Goal: Task Accomplishment & Management: Use online tool/utility

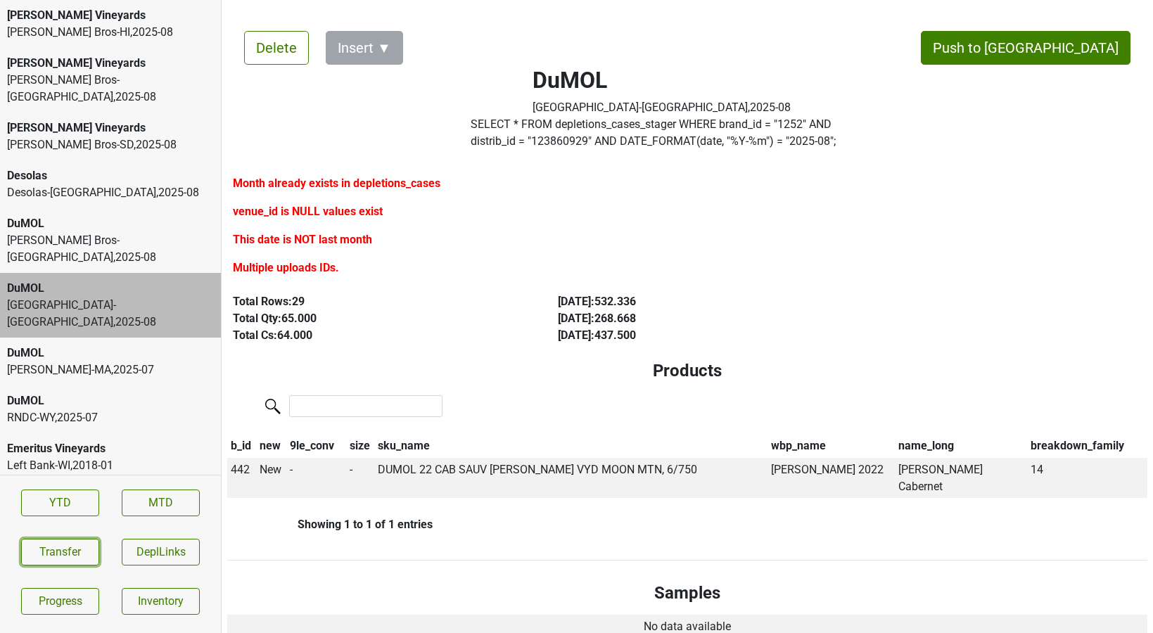
scroll to position [409, 0]
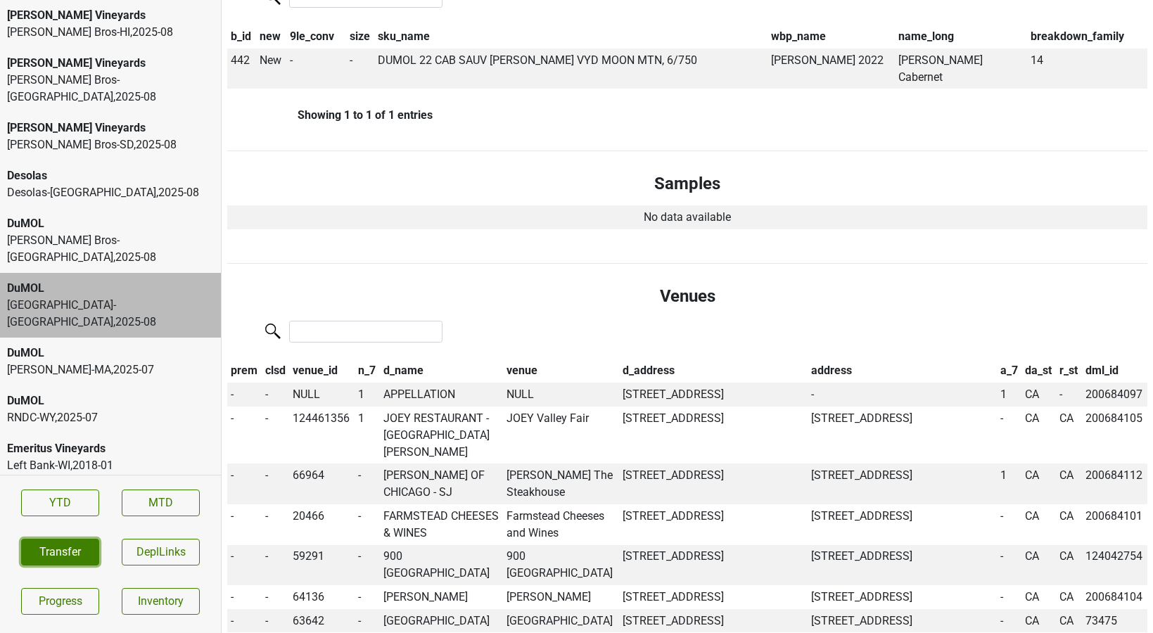
click at [83, 547] on button "Transfer" at bounding box center [60, 552] width 78 height 27
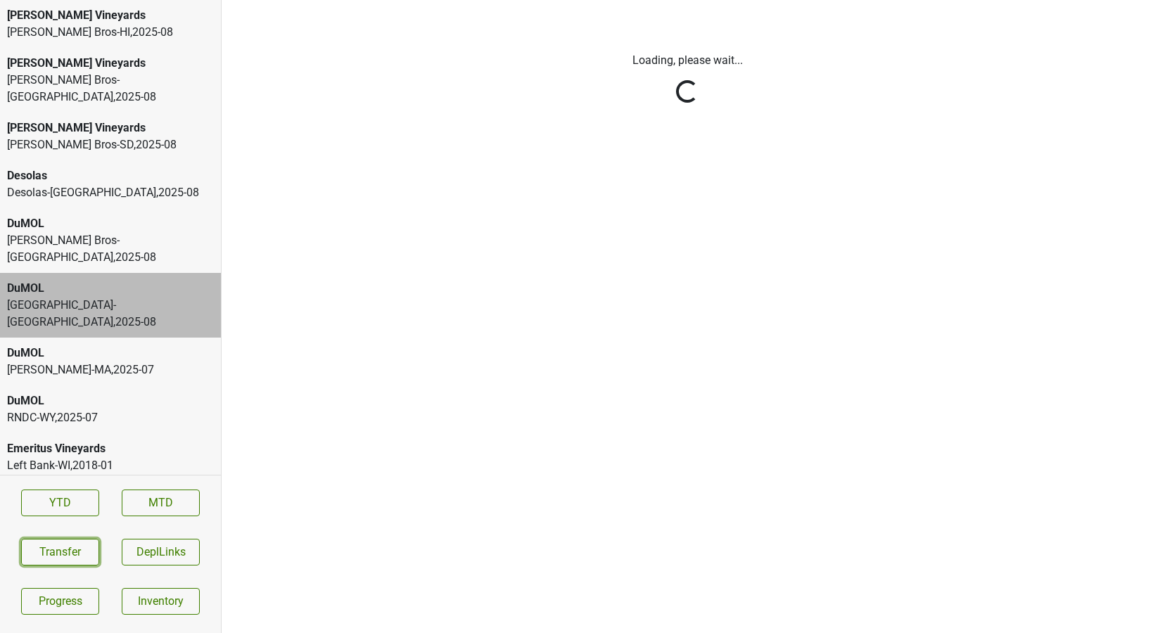
scroll to position [0, 0]
click at [80, 362] on div "MS Walker-MA , 2025 - 07" at bounding box center [110, 370] width 207 height 17
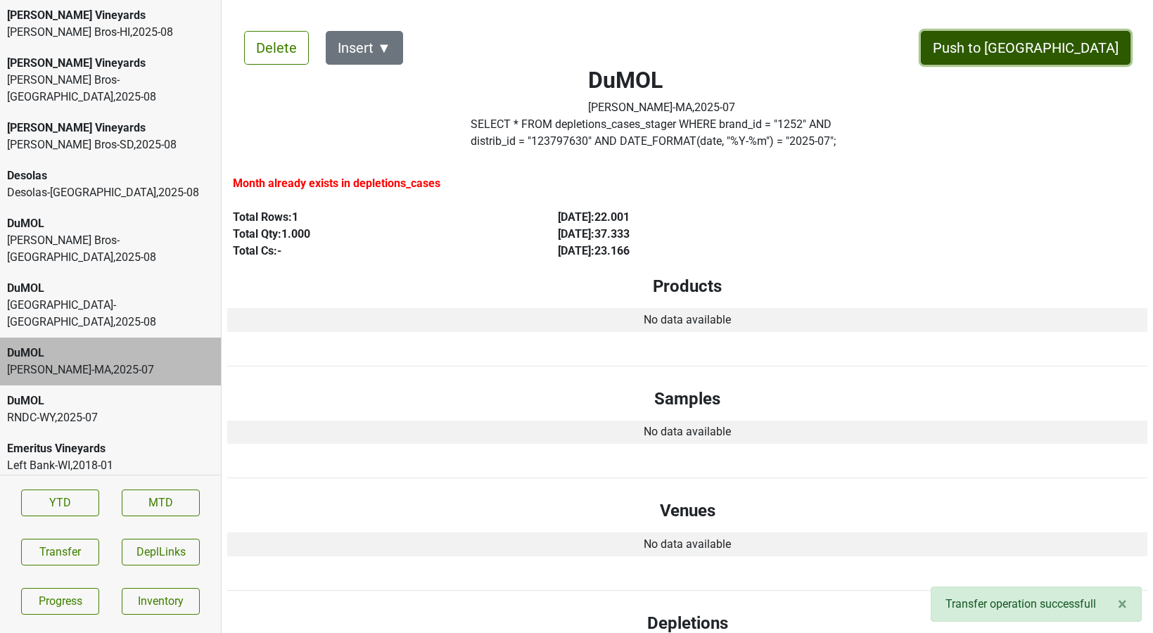
click at [1078, 47] on button "Push to DC" at bounding box center [1026, 48] width 210 height 34
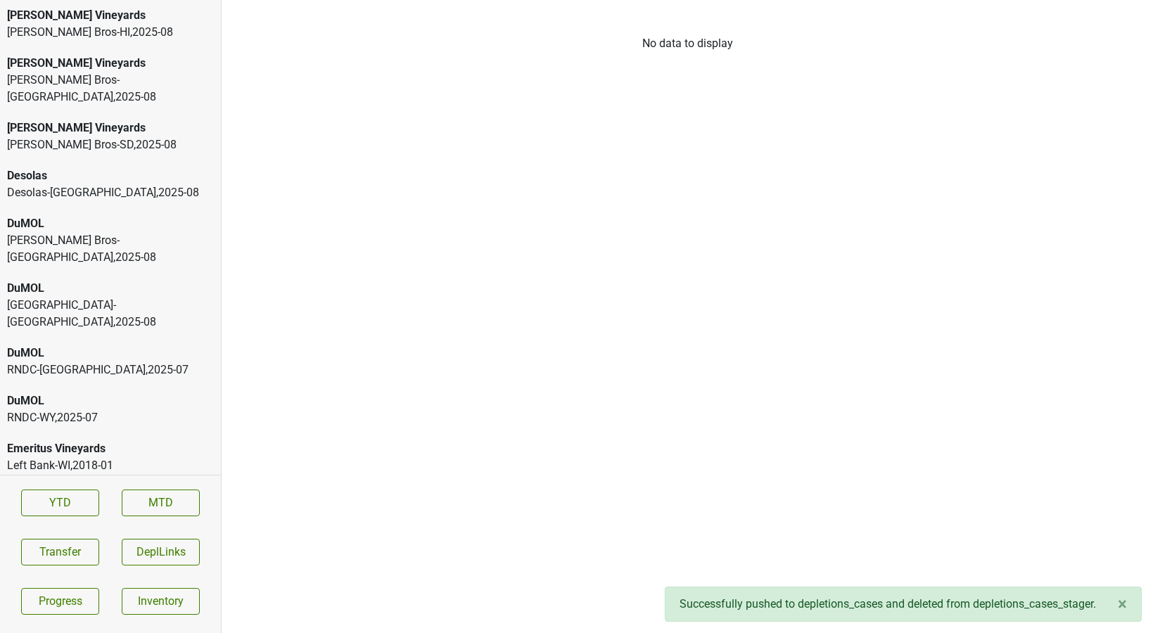
click at [113, 297] on div "Monterey-CA , 2025 - 08" at bounding box center [110, 314] width 207 height 34
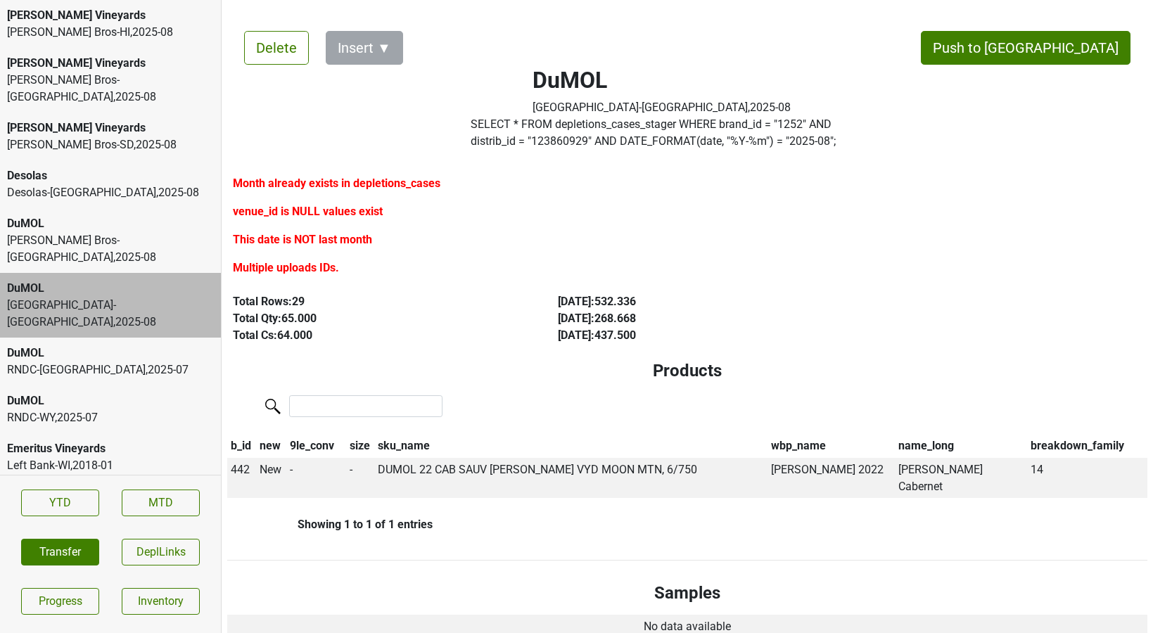
click at [68, 538] on section "YTD MTD Transfer DeplLinks Progress Inventory" at bounding box center [110, 552] width 221 height 154
click at [59, 550] on button "Transfer" at bounding box center [60, 552] width 78 height 27
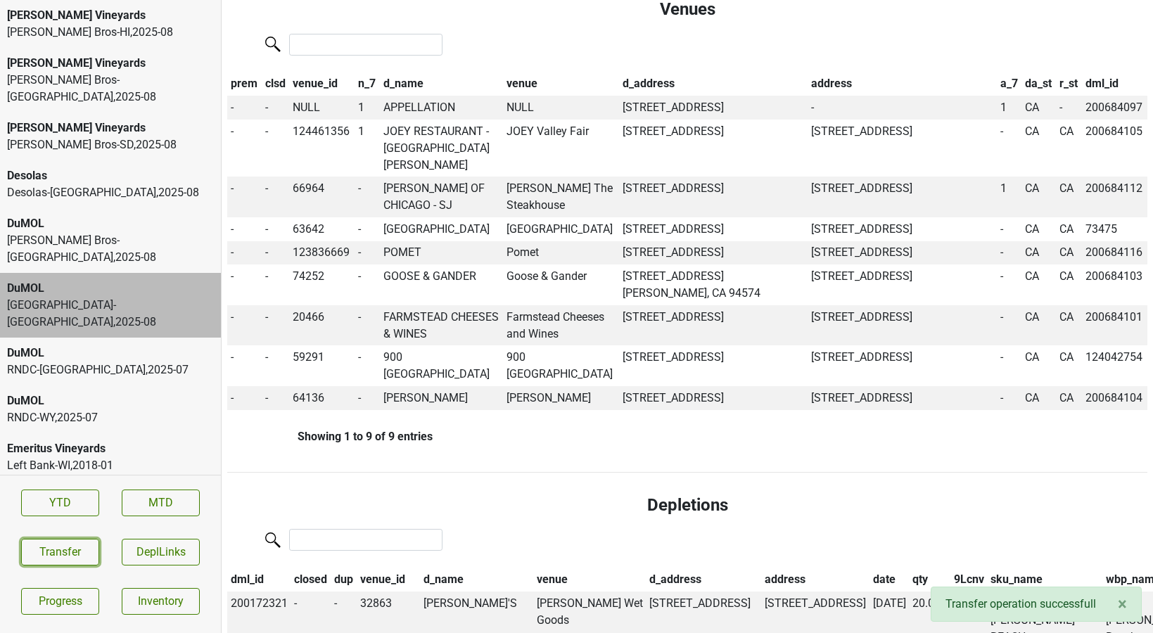
scroll to position [704, 0]
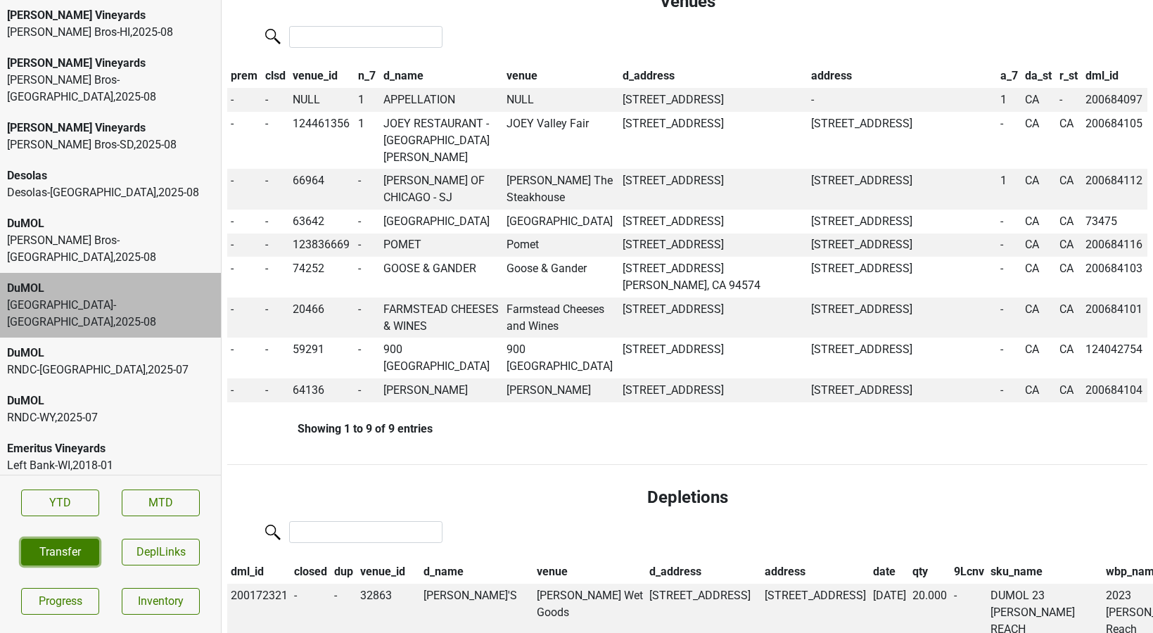
click at [87, 554] on button "Transfer" at bounding box center [60, 552] width 78 height 27
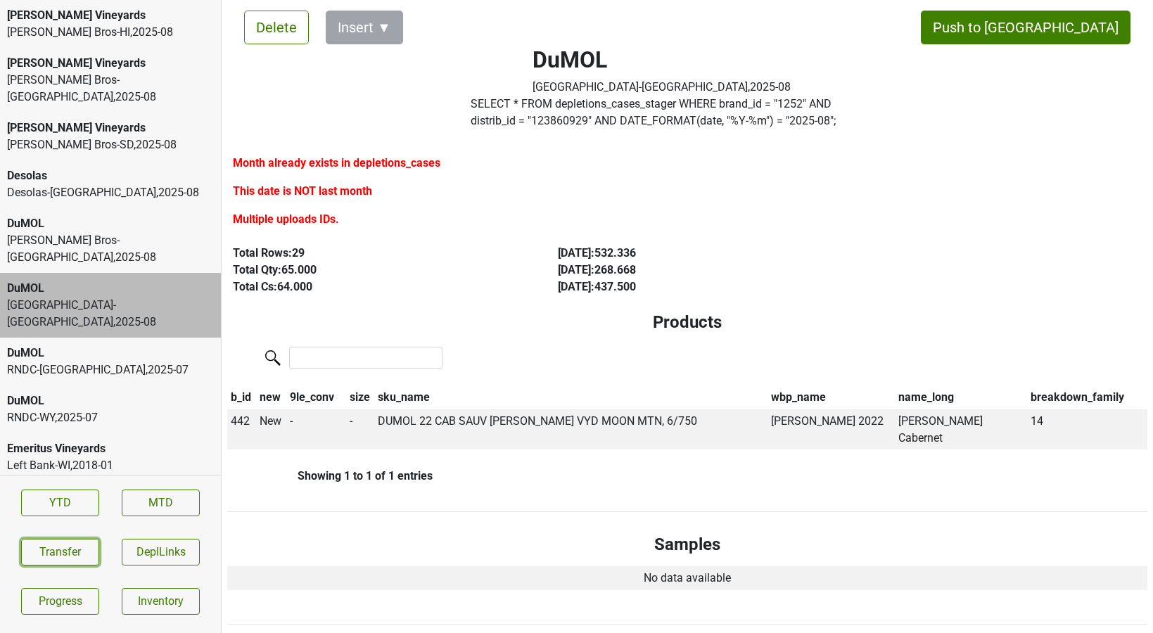
scroll to position [0, 0]
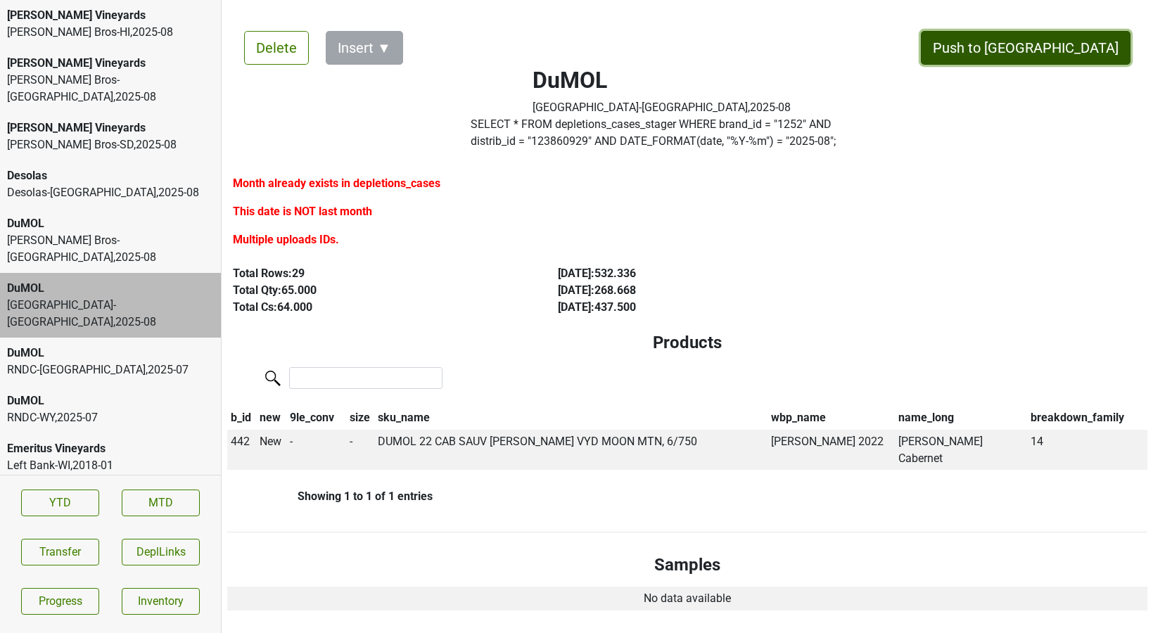
click at [1057, 51] on button "Push to [GEOGRAPHIC_DATA]" at bounding box center [1026, 48] width 210 height 34
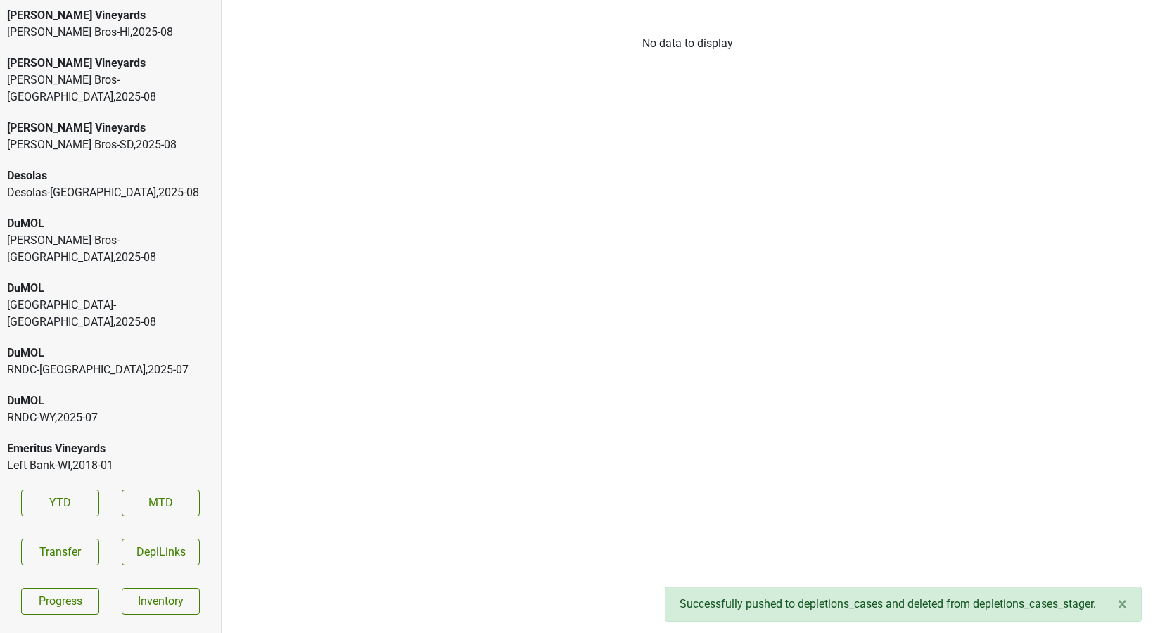
click at [93, 232] on div "Johnson Bros-MN , 2025 - 08" at bounding box center [110, 249] width 207 height 34
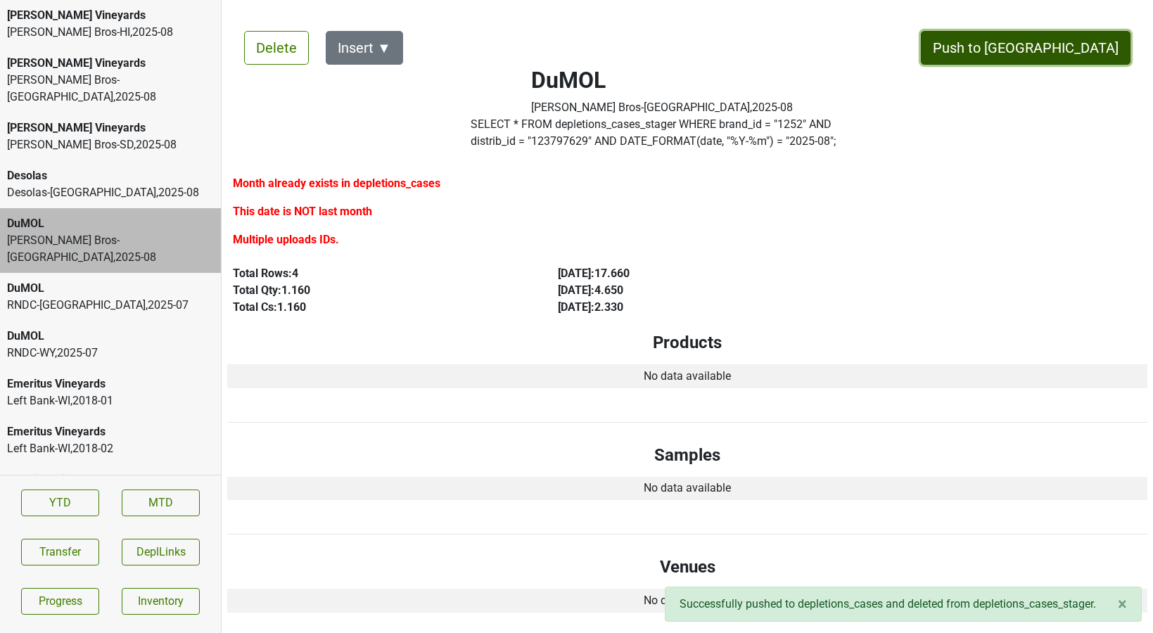
click at [1047, 44] on button "Push to [GEOGRAPHIC_DATA]" at bounding box center [1026, 48] width 210 height 34
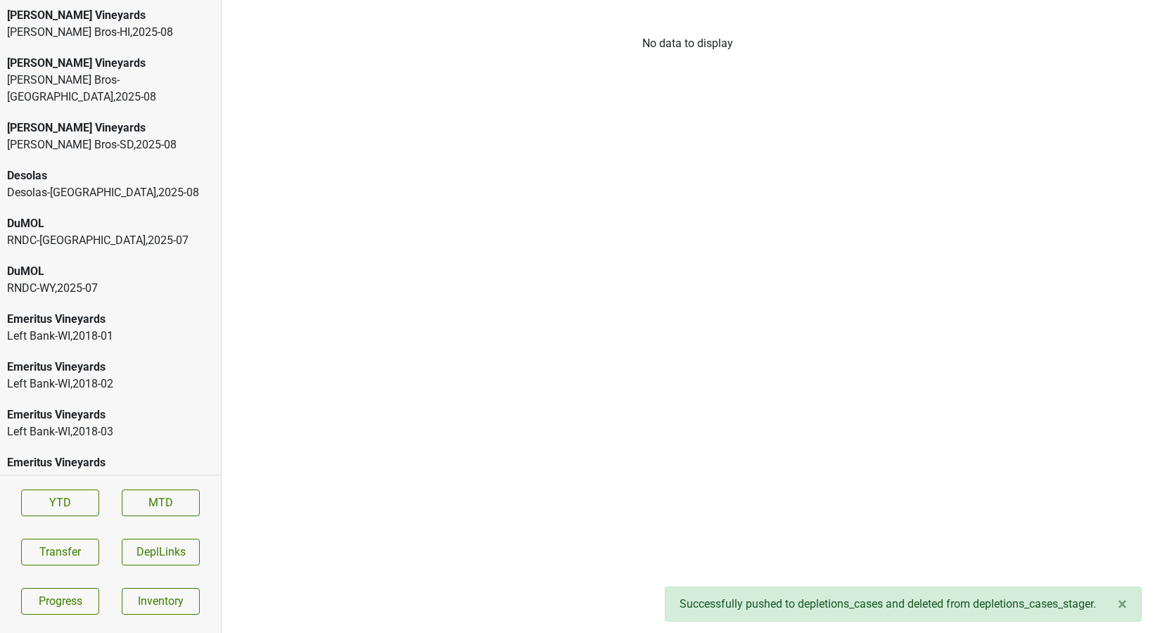
click at [115, 167] on div "Desolas" at bounding box center [110, 175] width 207 height 17
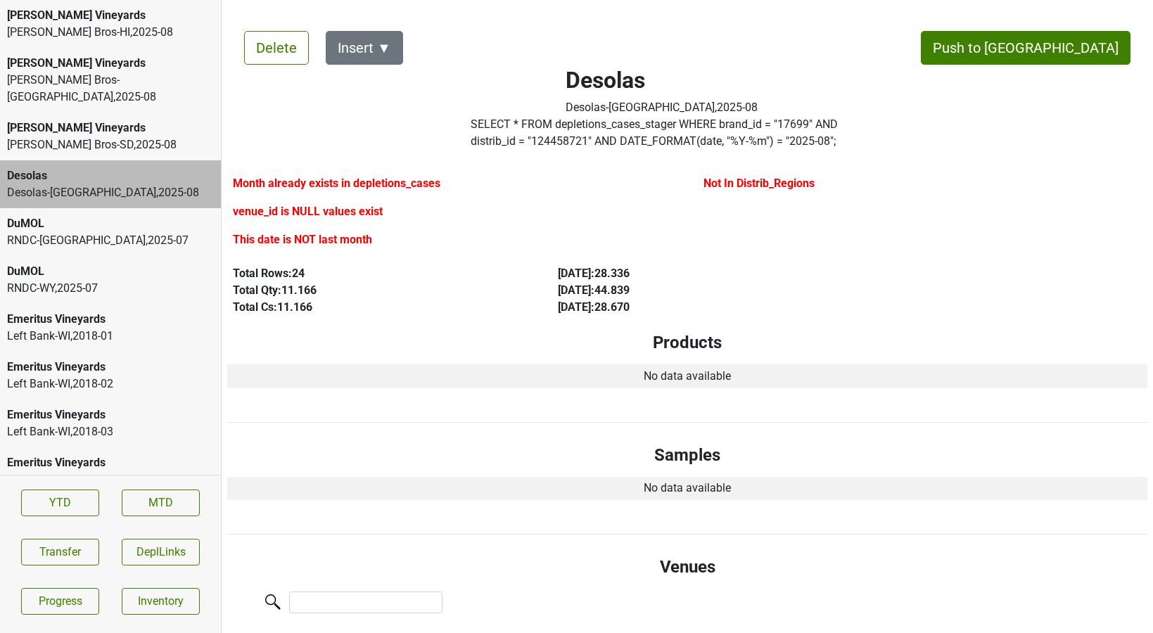
click at [16, 136] on div "Johnson Bros-SD , 2025 - 08" at bounding box center [110, 144] width 207 height 17
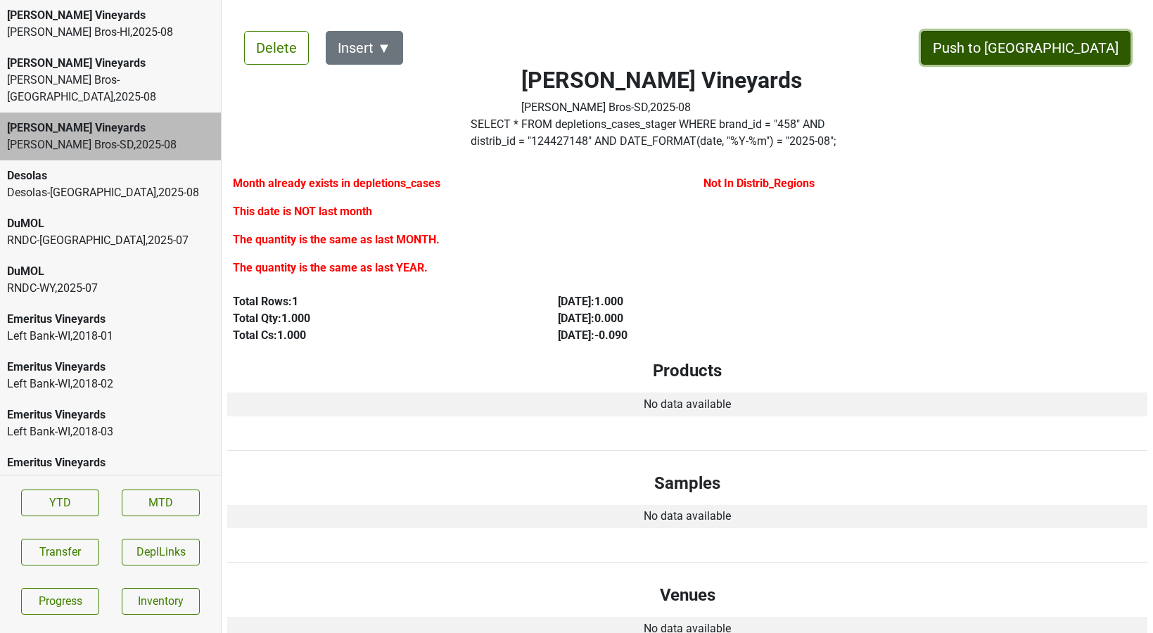
click at [1047, 49] on button "Push to [GEOGRAPHIC_DATA]" at bounding box center [1026, 48] width 210 height 34
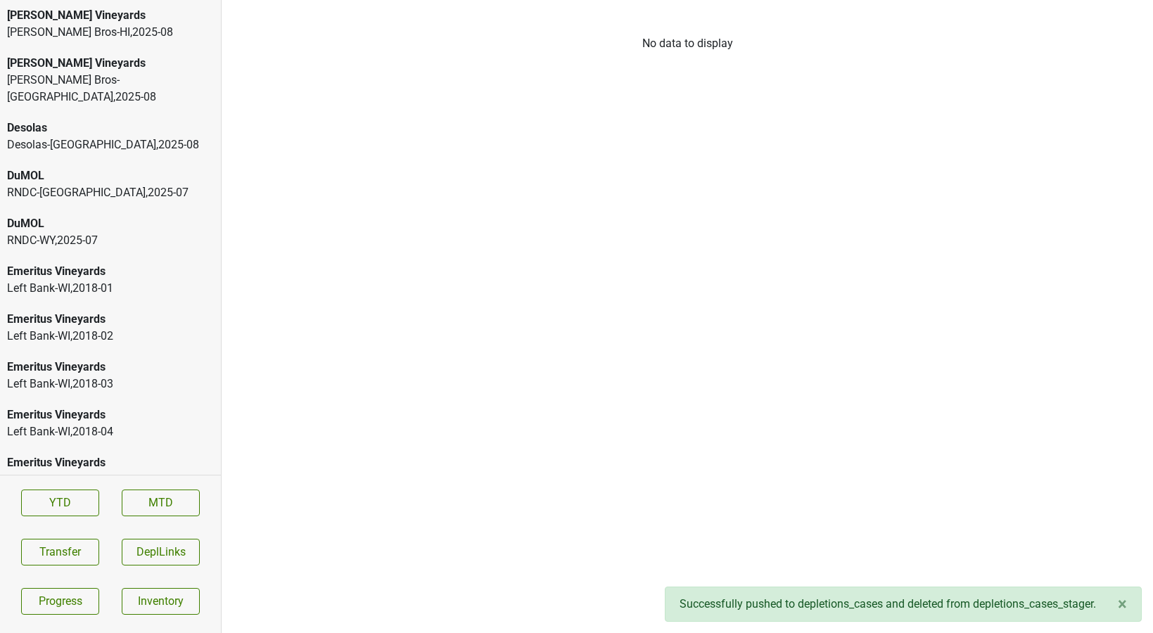
click at [119, 73] on div "Johnson Bros-MN , 2025 - 08" at bounding box center [110, 89] width 207 height 34
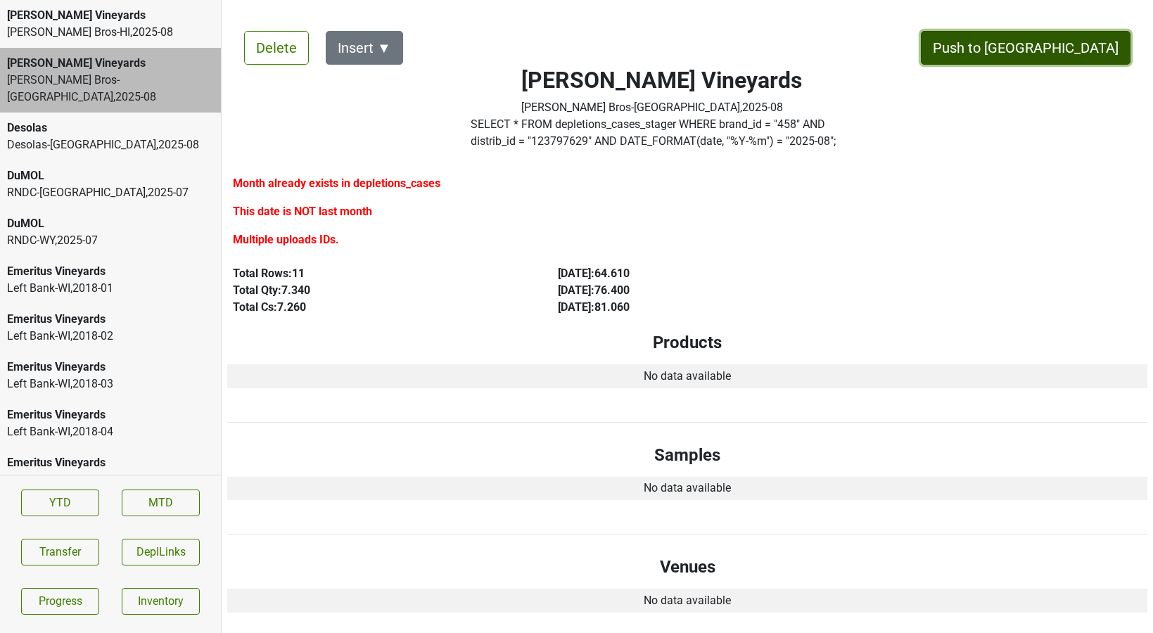
click at [1049, 53] on button "Push to [GEOGRAPHIC_DATA]" at bounding box center [1026, 48] width 210 height 34
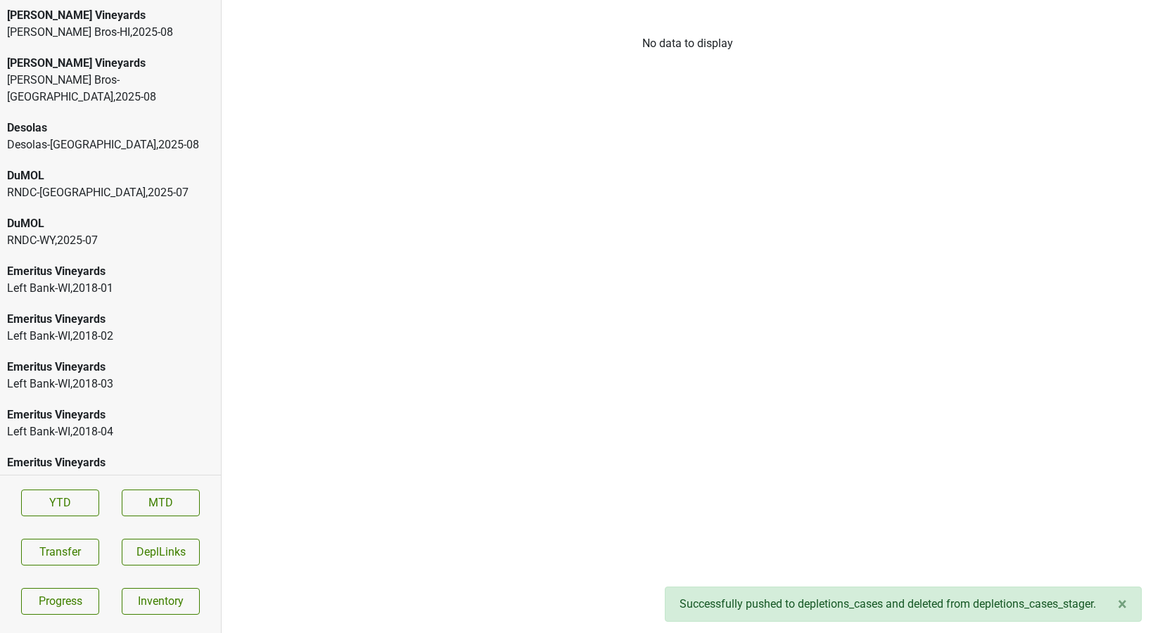
click at [97, 29] on div "Johnson Bros-HI , 2025 - 08" at bounding box center [110, 32] width 207 height 17
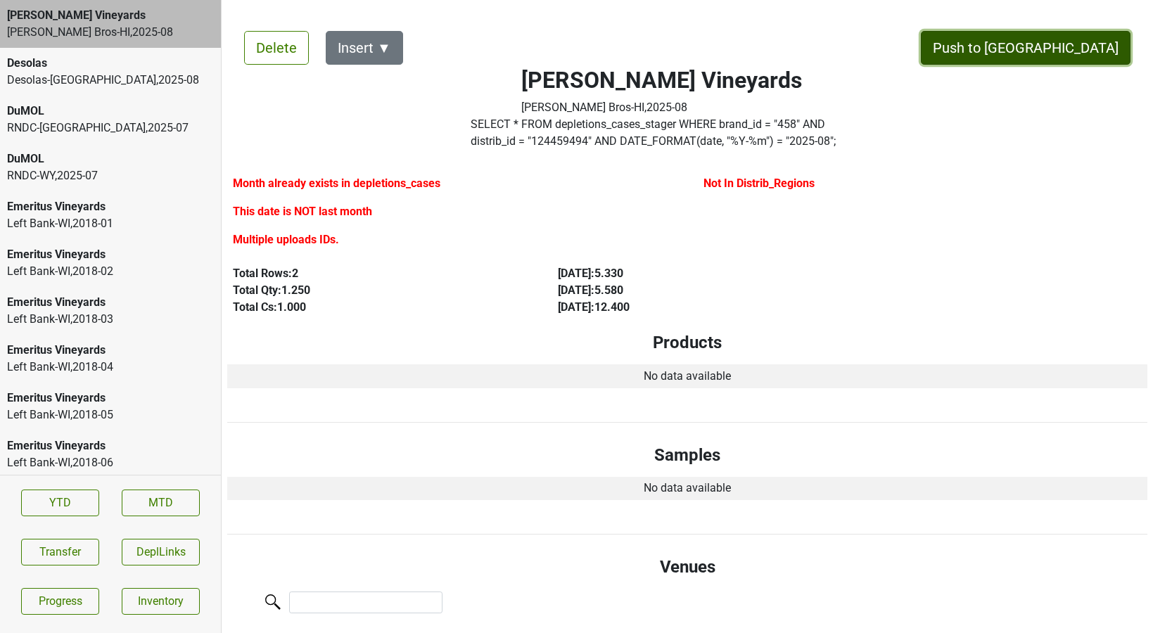
click at [1050, 43] on button "Push to [GEOGRAPHIC_DATA]" at bounding box center [1026, 48] width 210 height 34
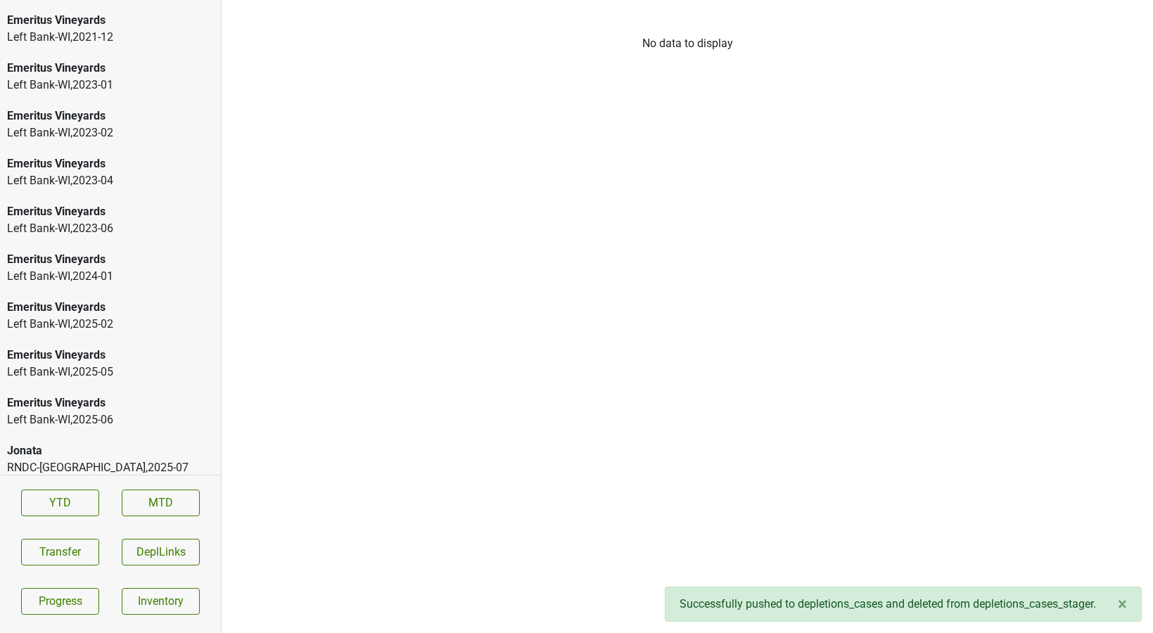
scroll to position [2347, 0]
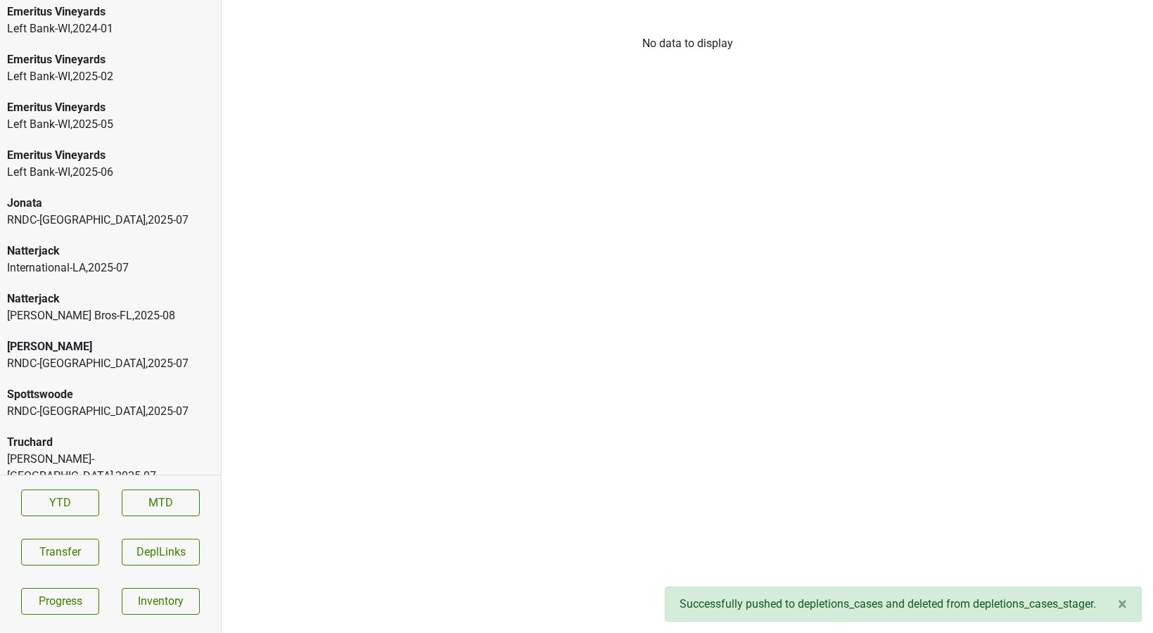
click at [121, 316] on div "Johnson Bros-FL , 2025 - 08" at bounding box center [110, 315] width 207 height 17
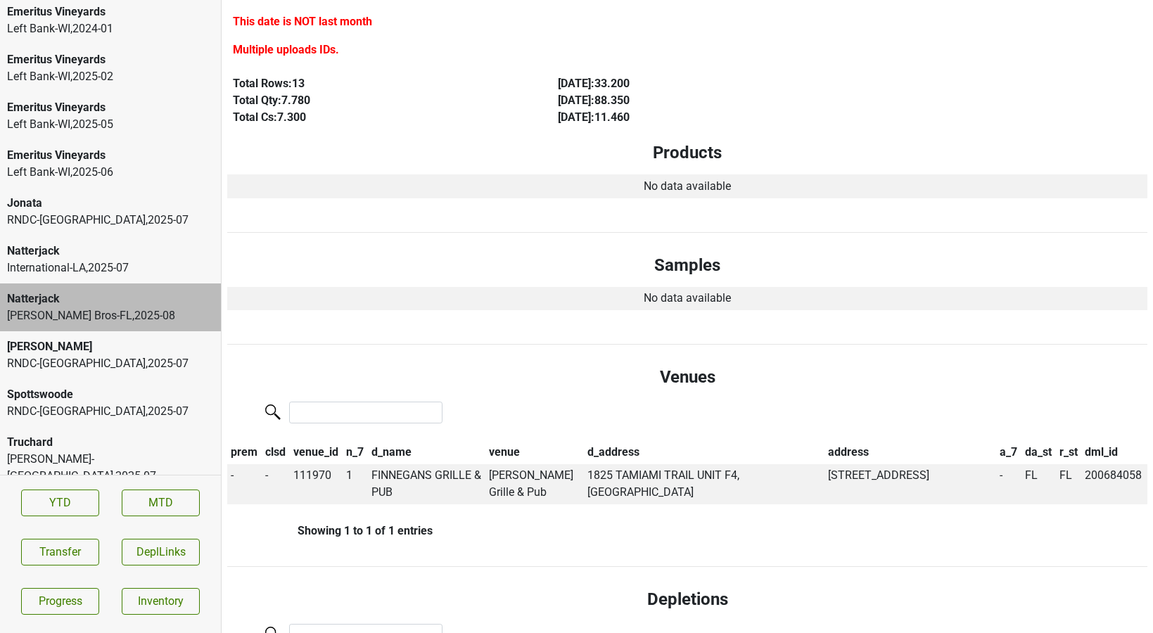
scroll to position [0, 0]
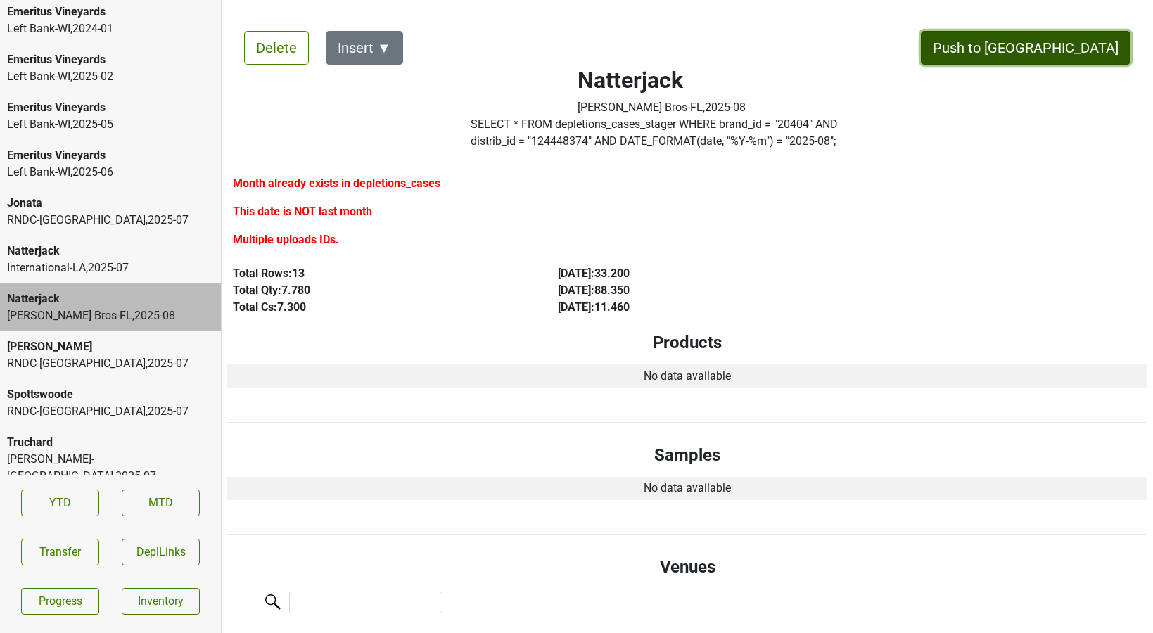
click at [1056, 48] on button "Push to [GEOGRAPHIC_DATA]" at bounding box center [1026, 48] width 210 height 34
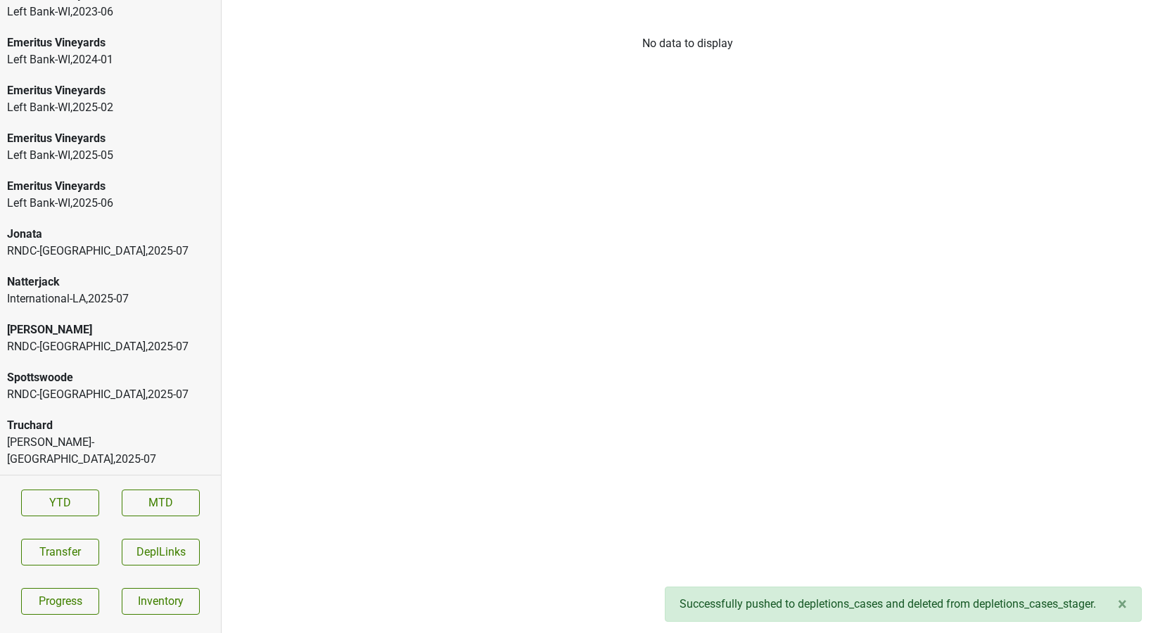
scroll to position [2299, 0]
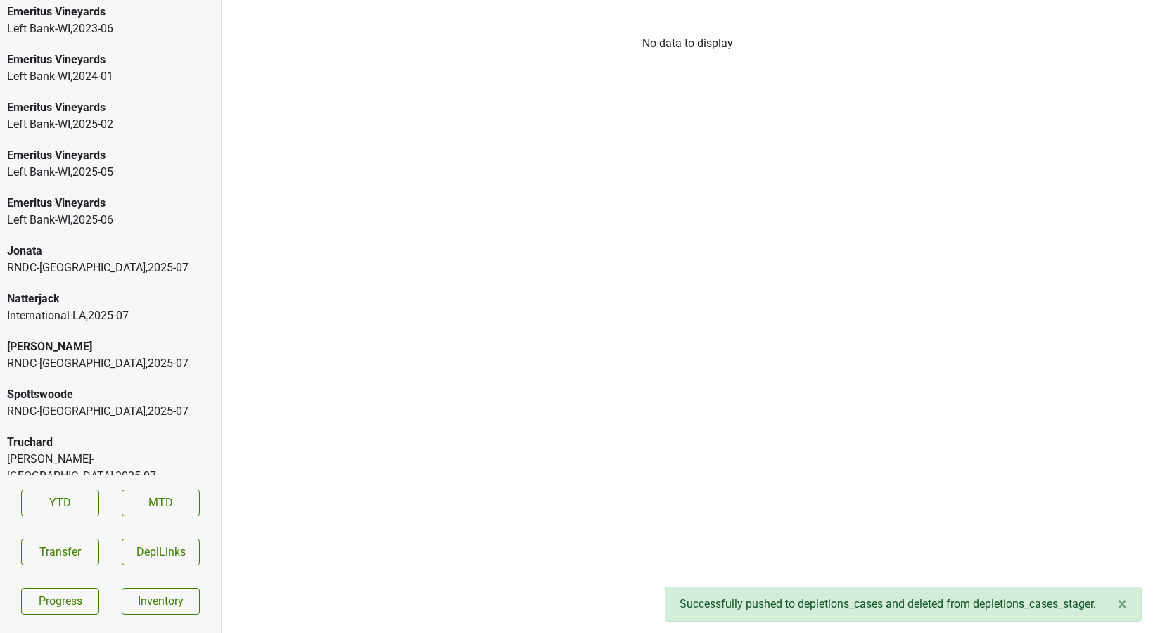
click at [89, 321] on div "International-LA , 2025 - 07" at bounding box center [110, 315] width 207 height 17
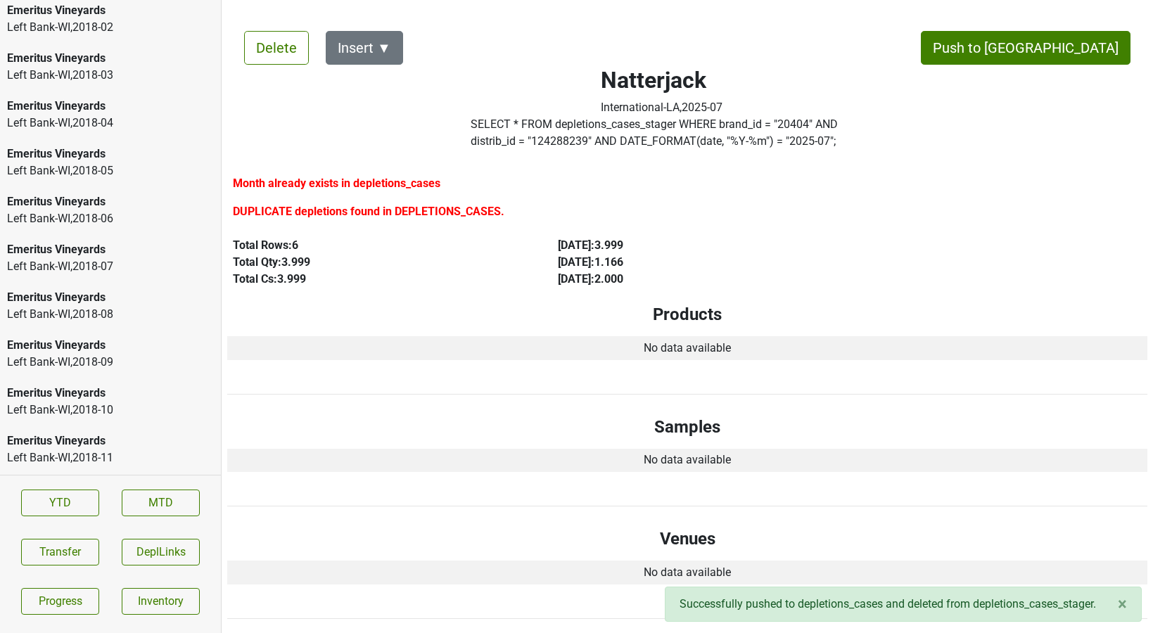
scroll to position [0, 0]
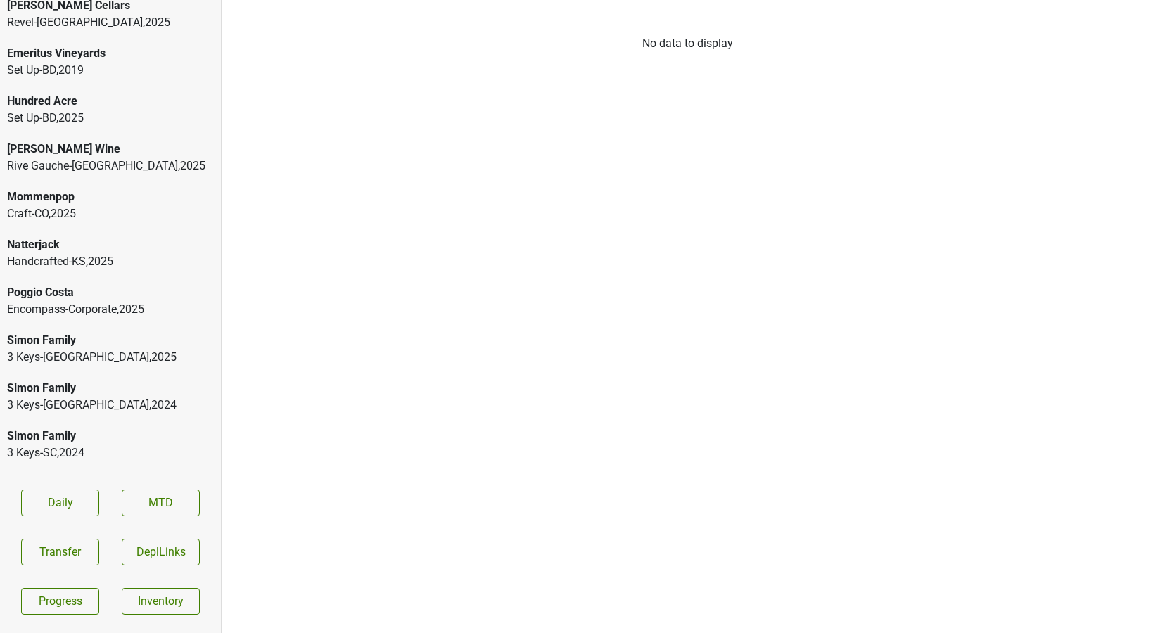
scroll to position [338, 0]
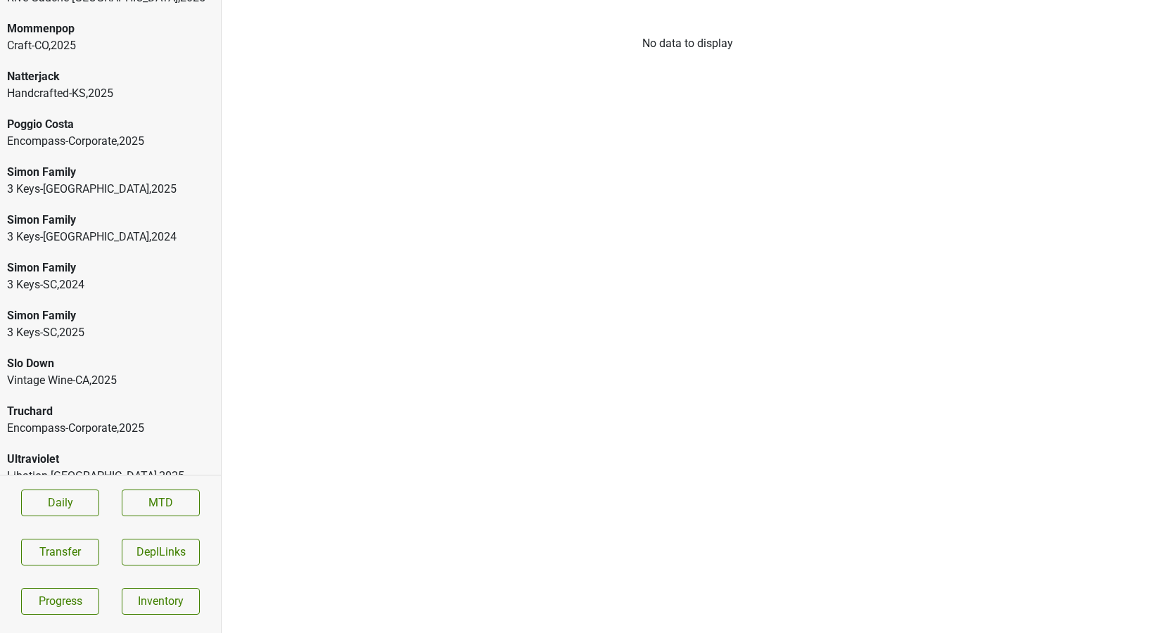
click at [70, 451] on div "Ultraviolet" at bounding box center [110, 459] width 207 height 17
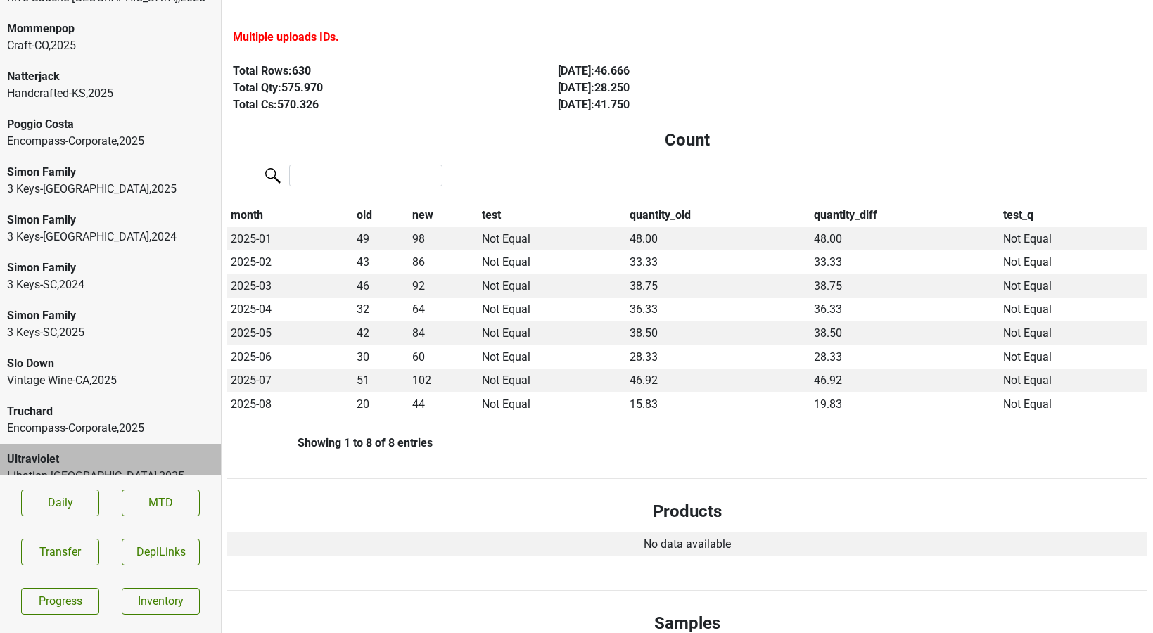
scroll to position [0, 0]
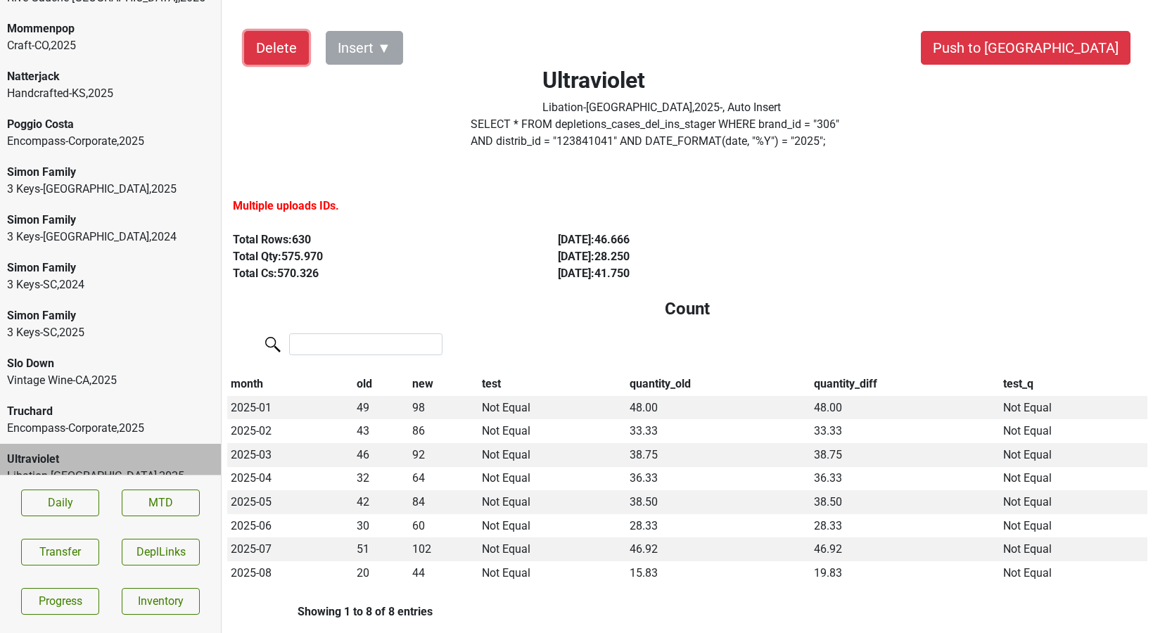
click at [276, 64] on button "Delete" at bounding box center [276, 48] width 65 height 34
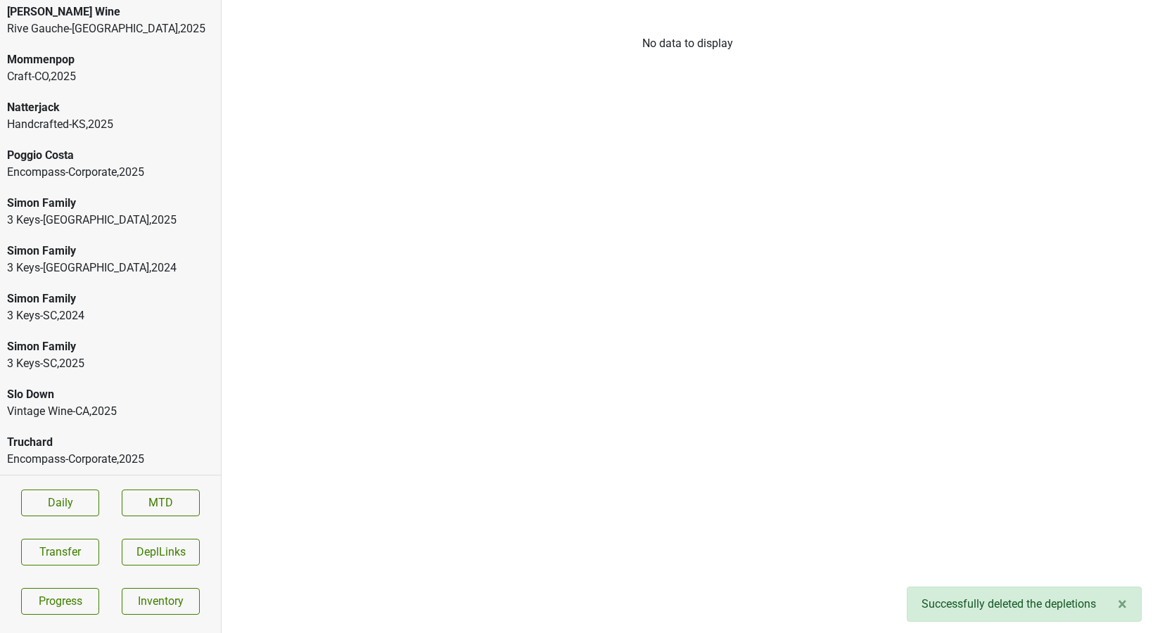
scroll to position [290, 0]
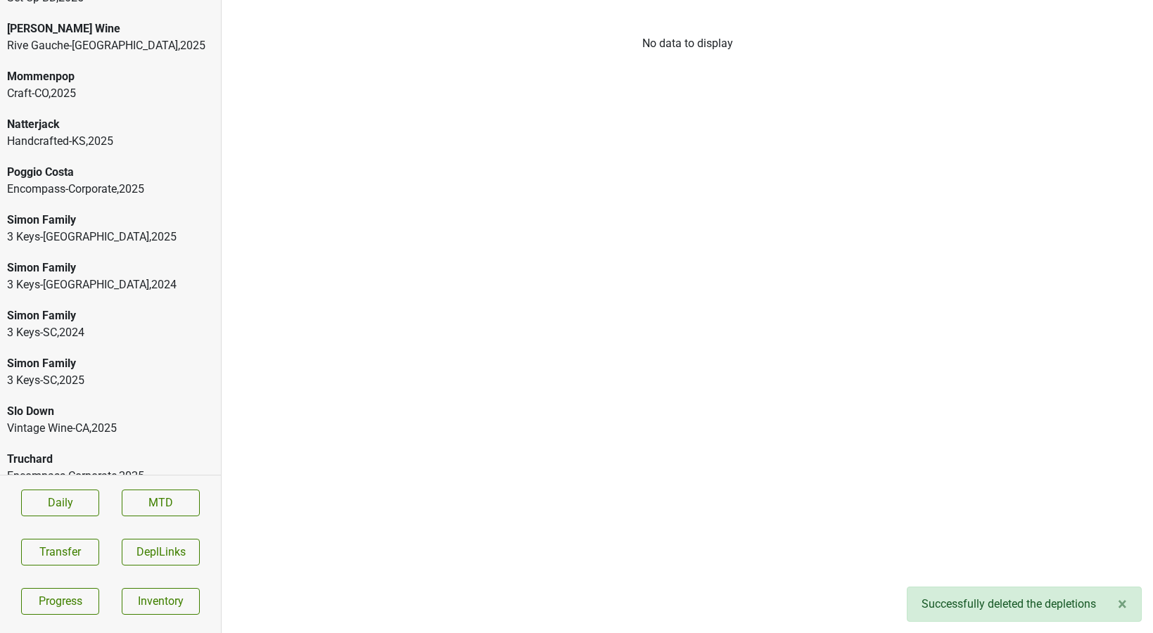
click at [120, 372] on div "3 Keys-SC , 2025" at bounding box center [110, 380] width 207 height 17
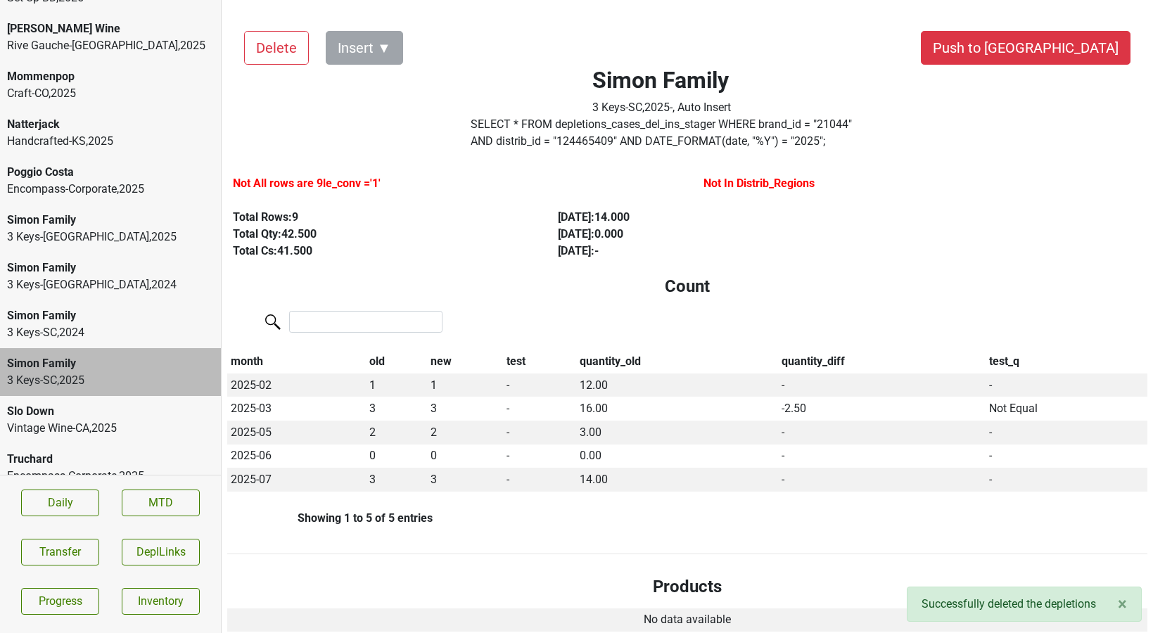
click at [94, 133] on div "Handcrafted-KS , 2025" at bounding box center [110, 141] width 207 height 17
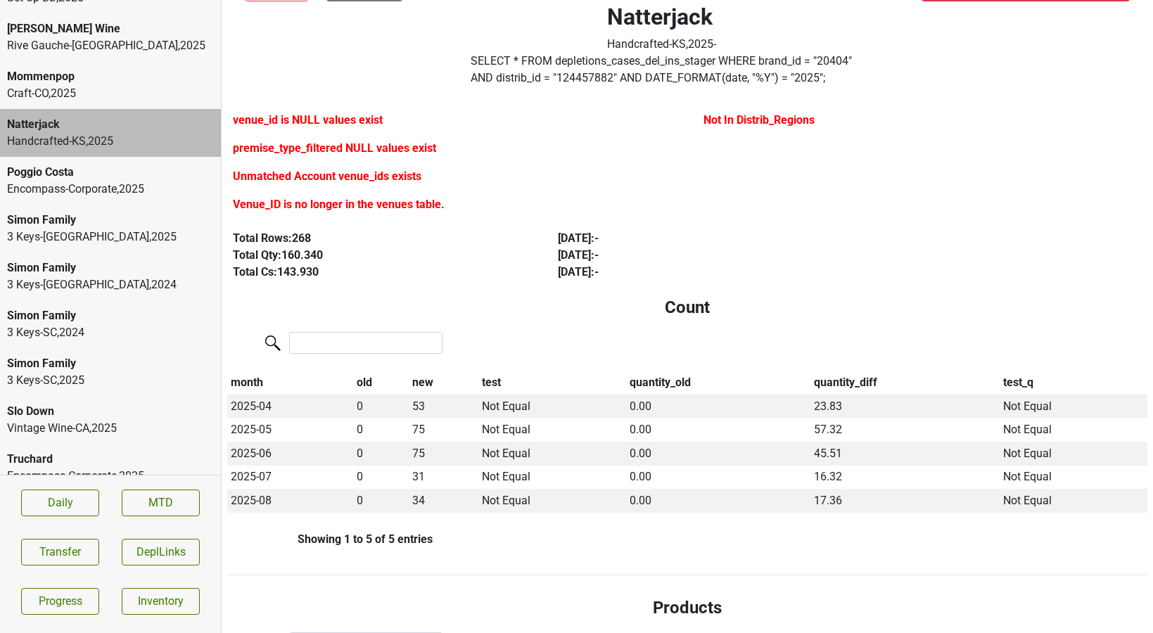
scroll to position [262, 0]
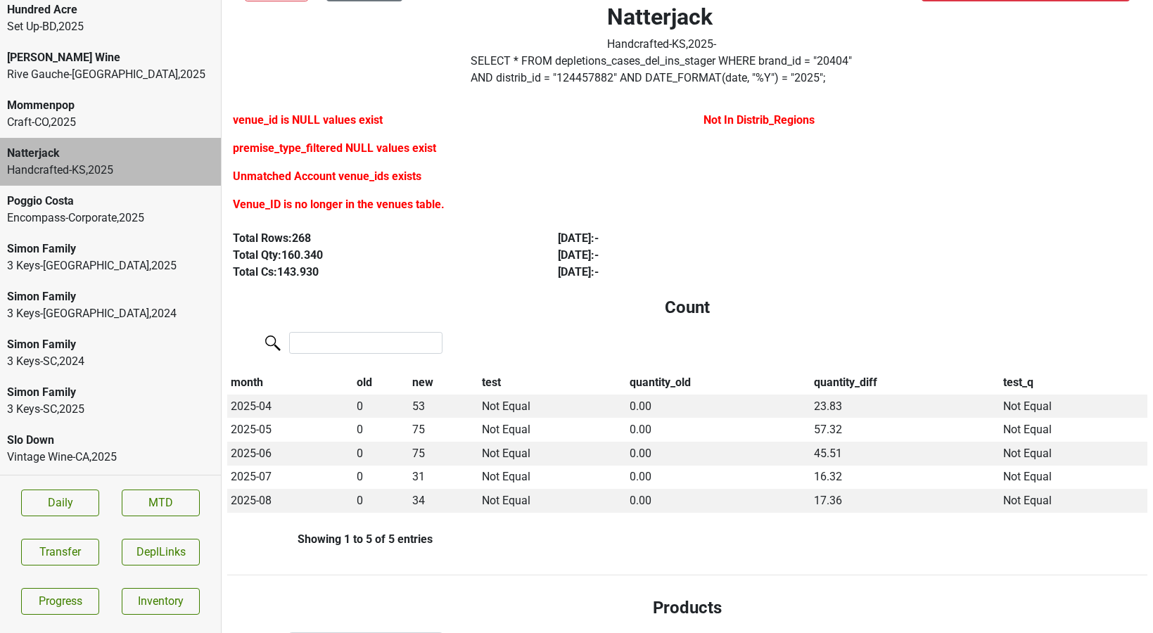
click at [114, 114] on div "Craft-CO , 2025" at bounding box center [110, 122] width 207 height 17
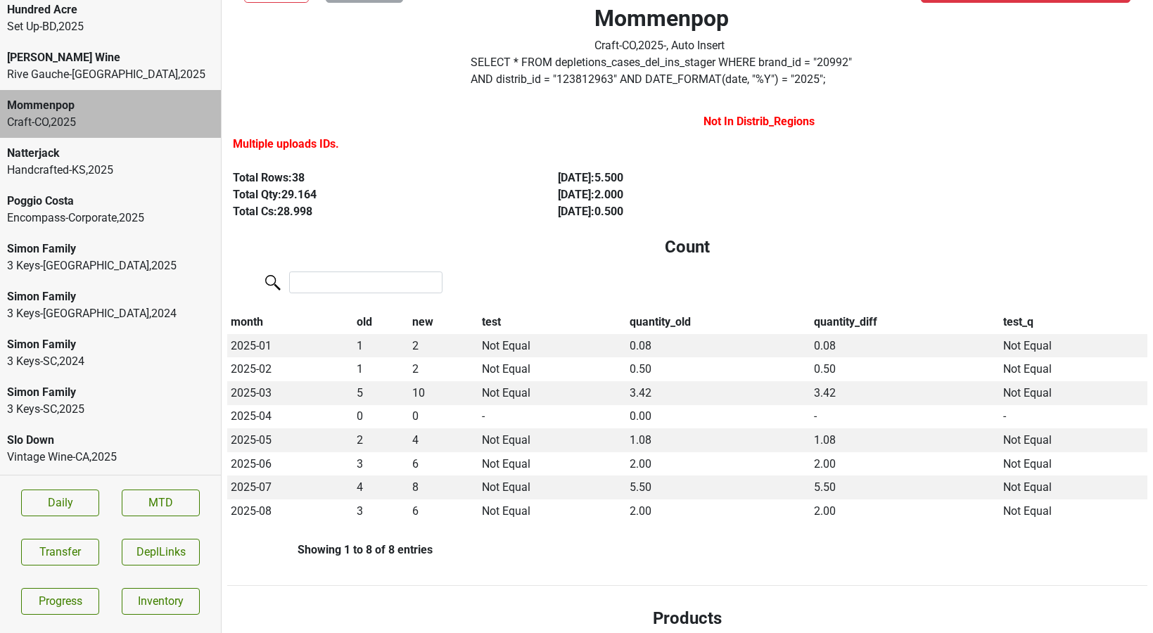
scroll to position [0, 0]
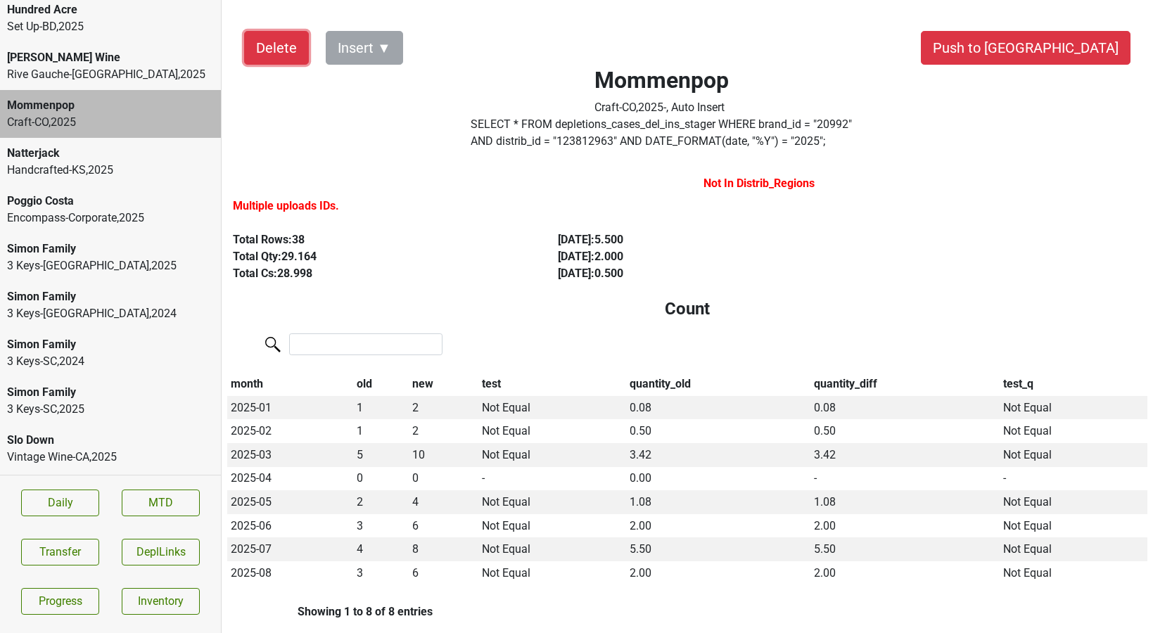
click at [267, 57] on button "Delete" at bounding box center [276, 48] width 65 height 34
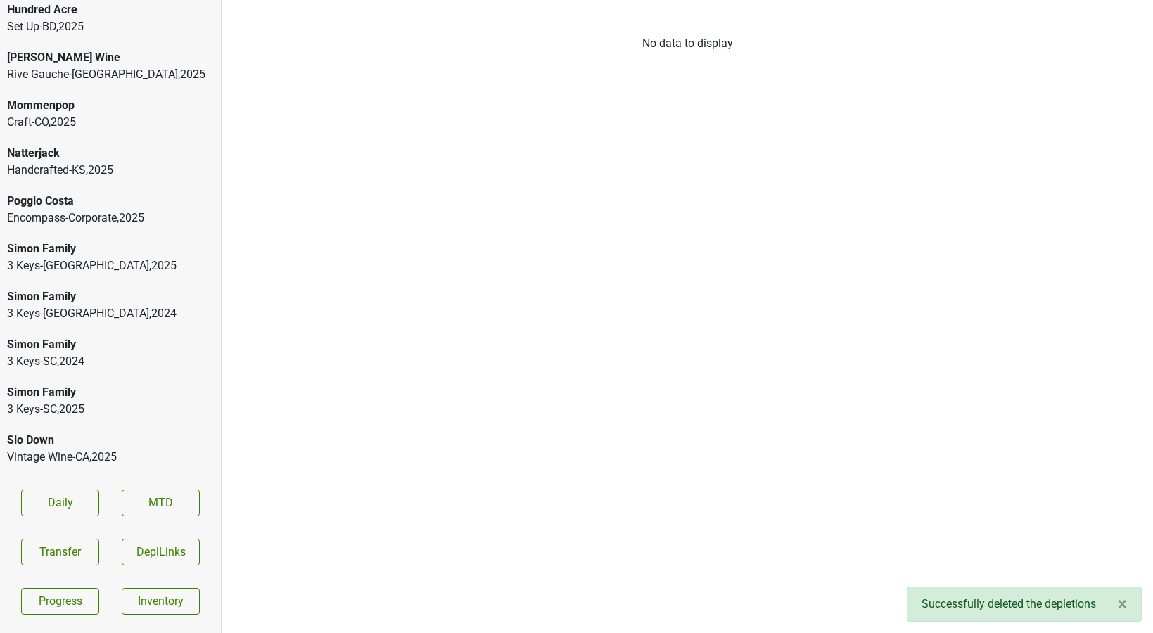
scroll to position [243, 0]
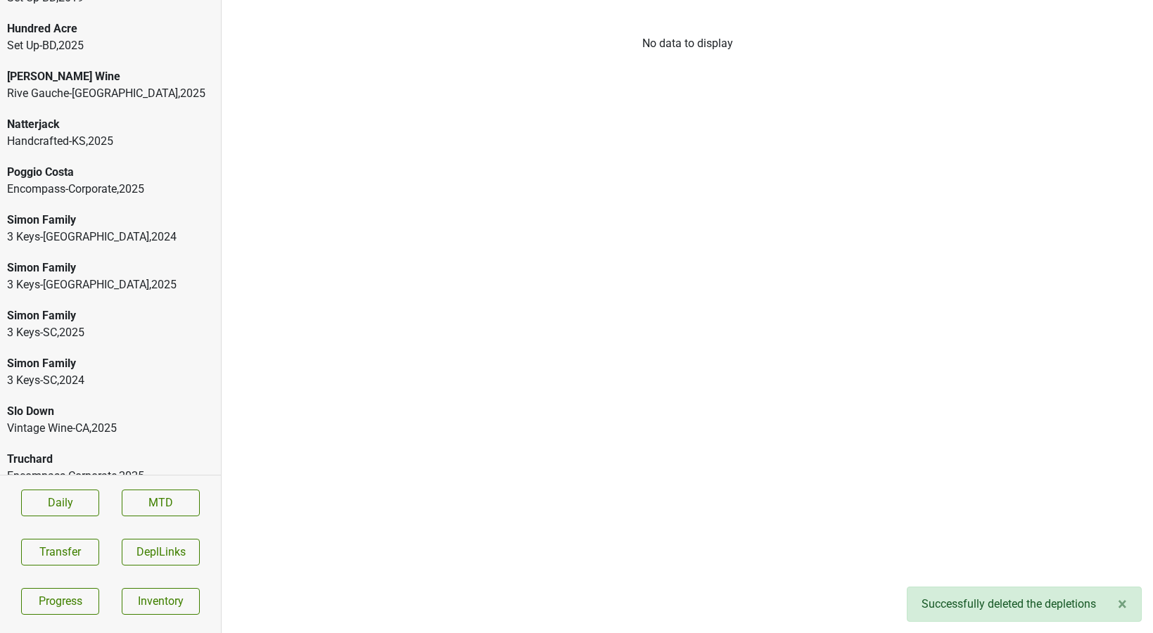
click at [45, 85] on div "Rive Gauche-[GEOGRAPHIC_DATA] , 2025" at bounding box center [110, 93] width 207 height 17
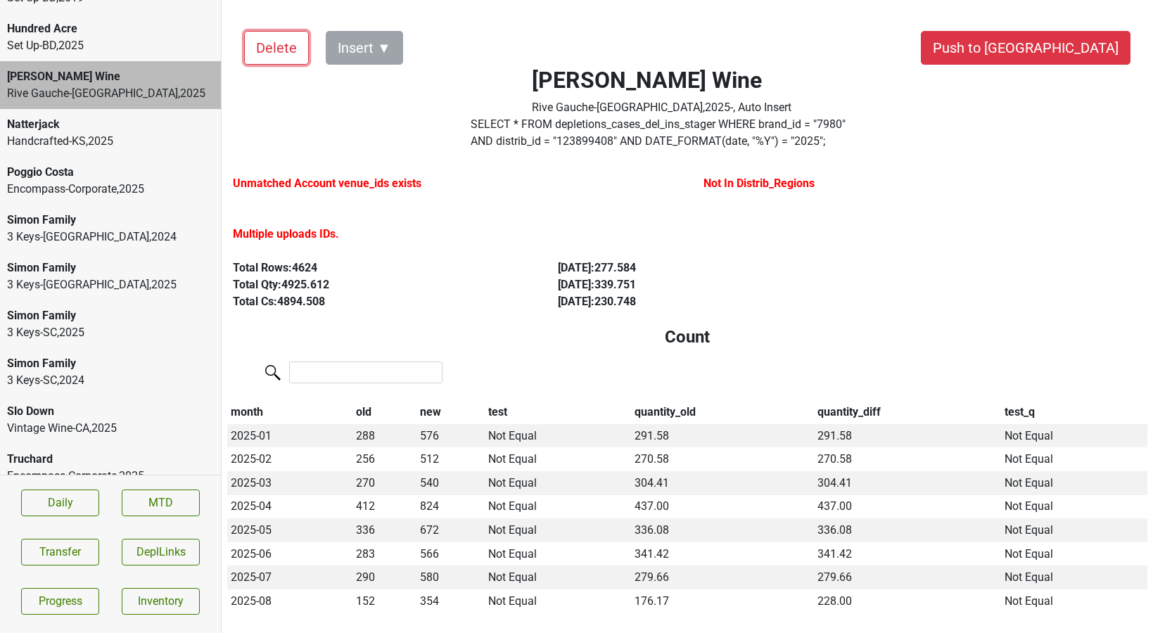
drag, startPoint x: 273, startPoint y: 60, endPoint x: 331, endPoint y: 307, distance: 253.5
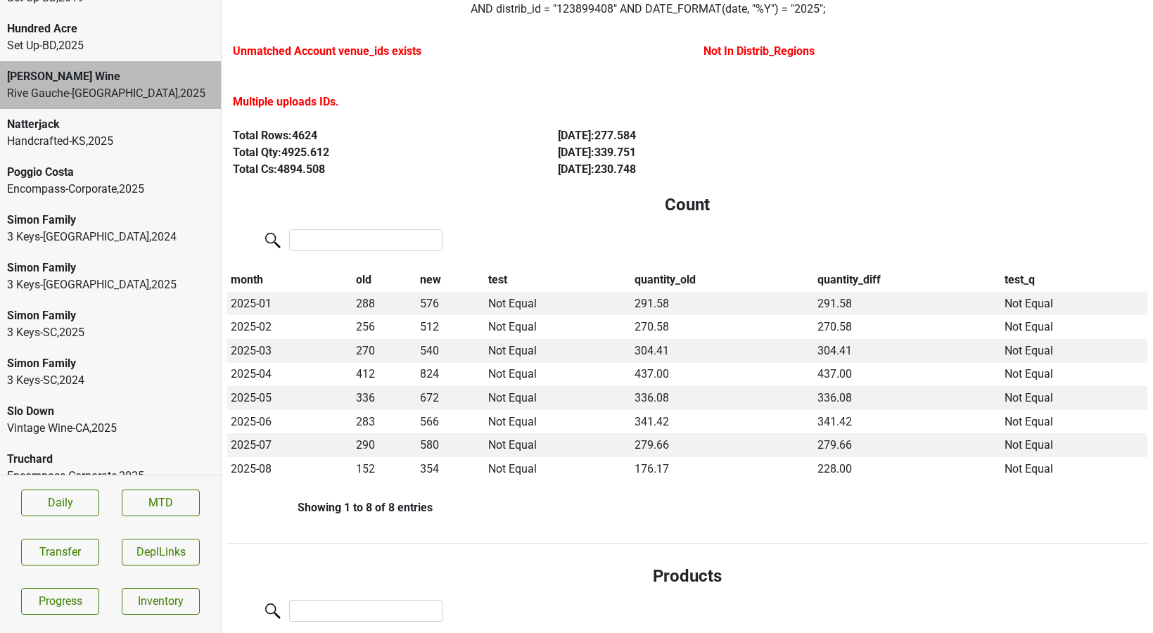
scroll to position [0, 0]
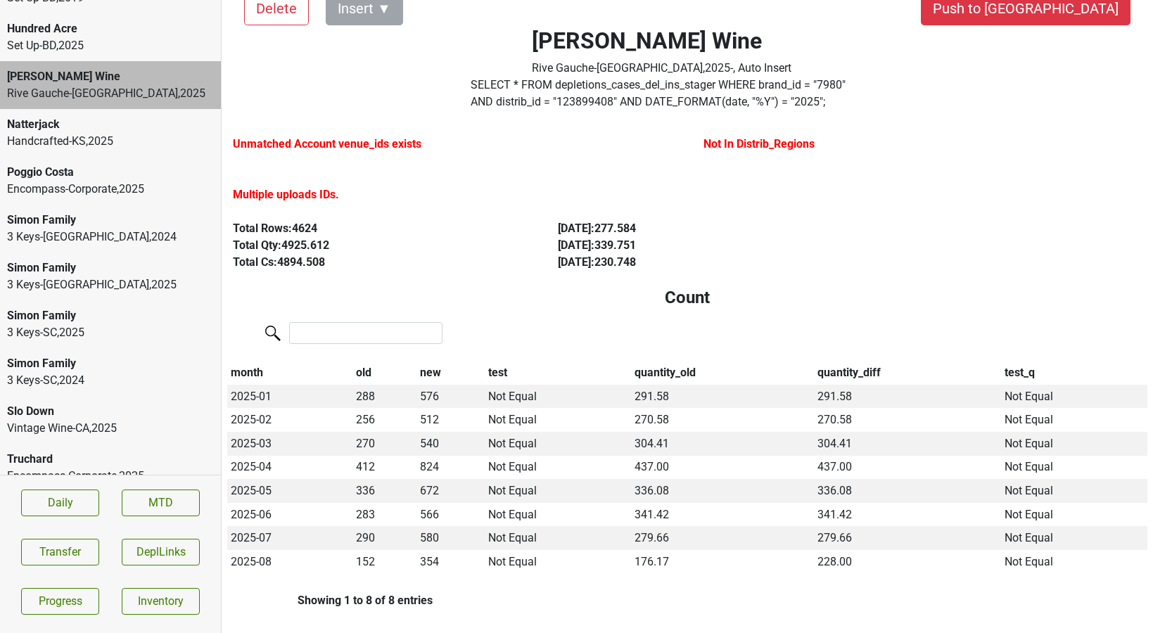
scroll to position [39, 0]
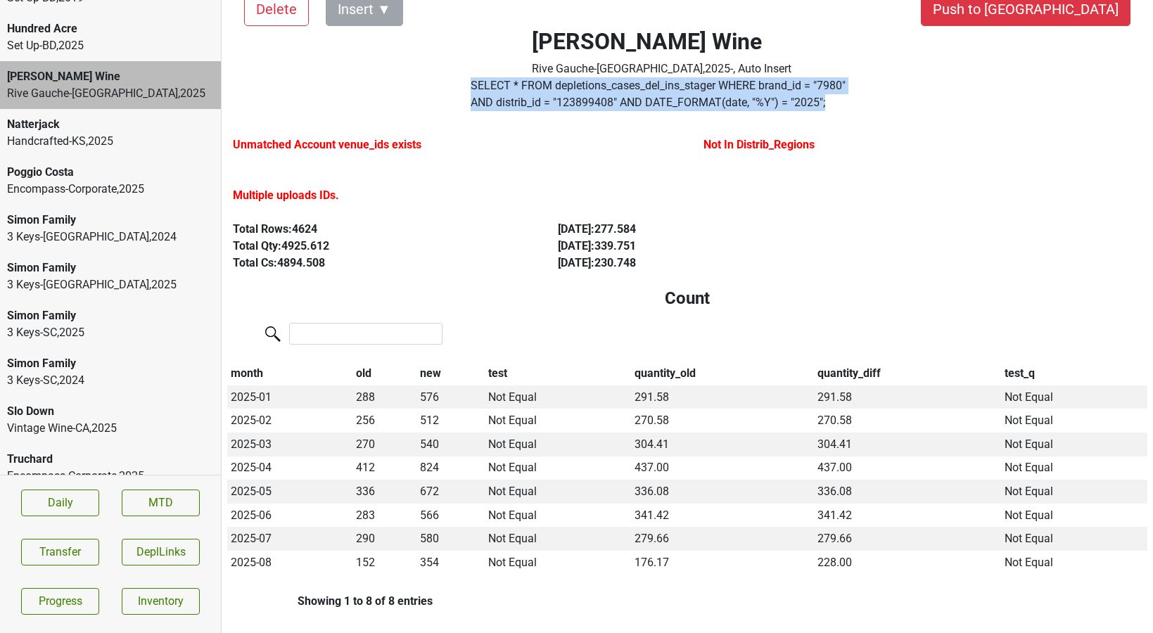
drag, startPoint x: 760, startPoint y: 105, endPoint x: 477, endPoint y: 85, distance: 283.4
click at [477, 85] on div "SELECT * FROM depletions_cases_del_ins_stager WHERE brand_id = " 7980 " AND dis…" at bounding box center [662, 96] width 404 height 39
copy label "SELECT * FROM depletions_cases_del_ins_stager WHERE brand_id = " 7980 " AND dis…"
click at [54, 548] on button "Transfer" at bounding box center [60, 552] width 78 height 27
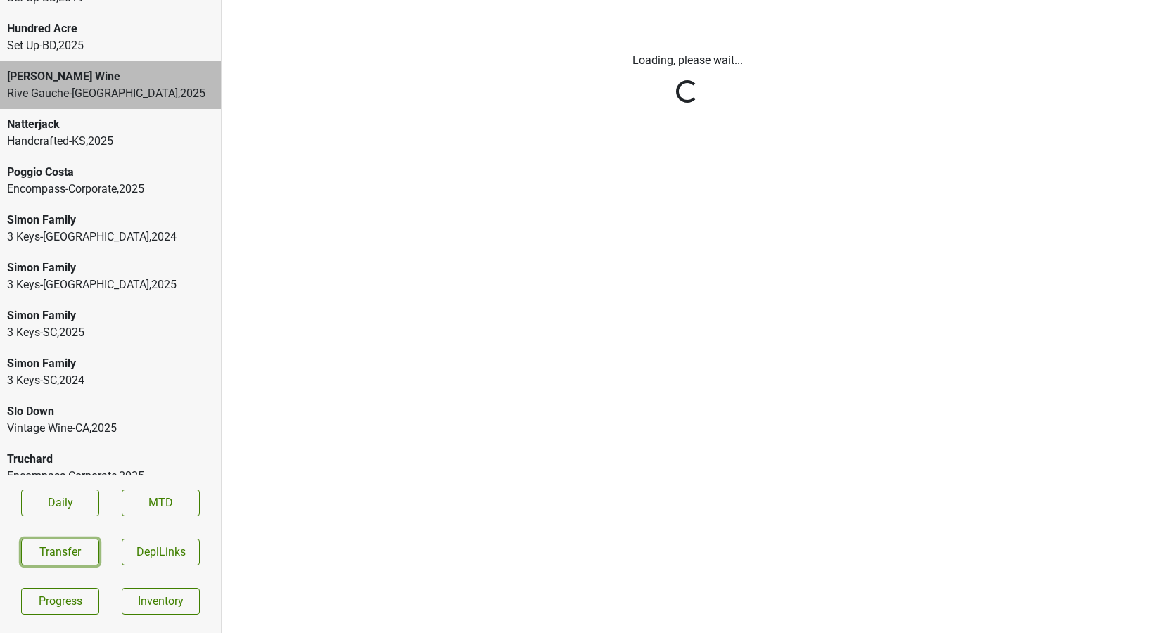
scroll to position [0, 0]
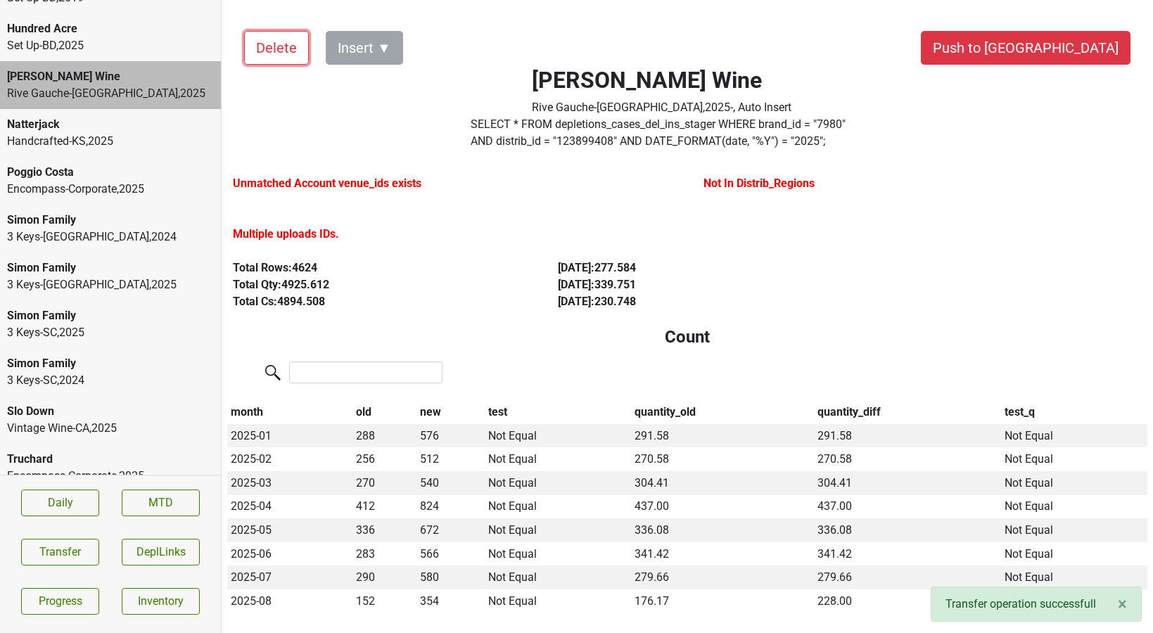
click at [257, 56] on button "Delete" at bounding box center [276, 48] width 65 height 34
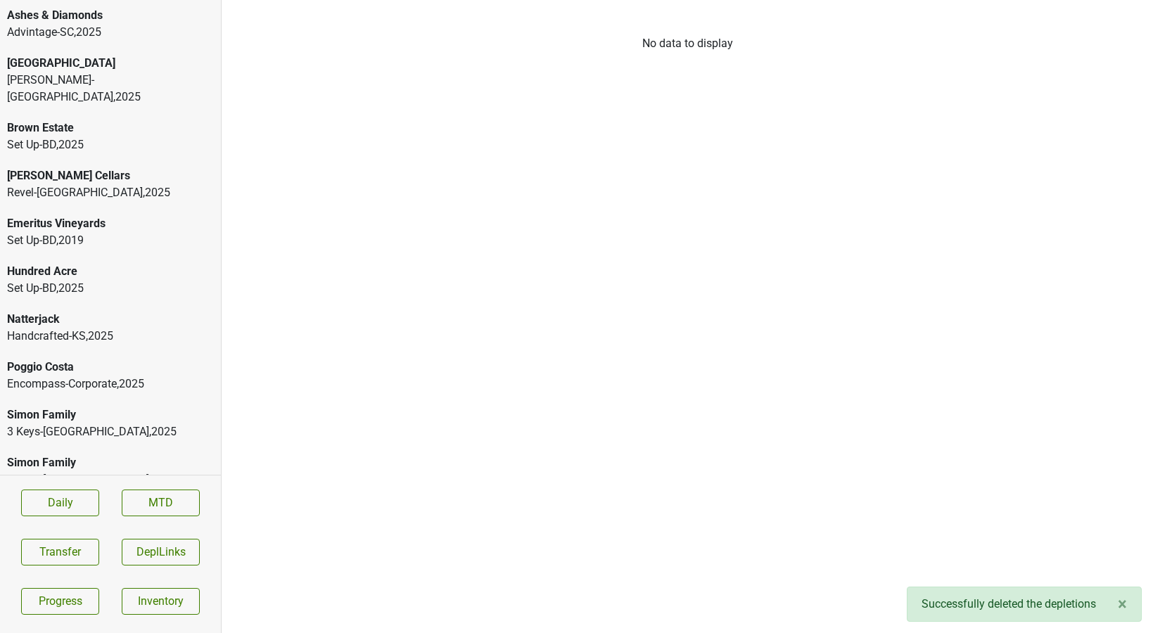
click at [108, 36] on div "Advintage-SC , 2025" at bounding box center [110, 32] width 207 height 17
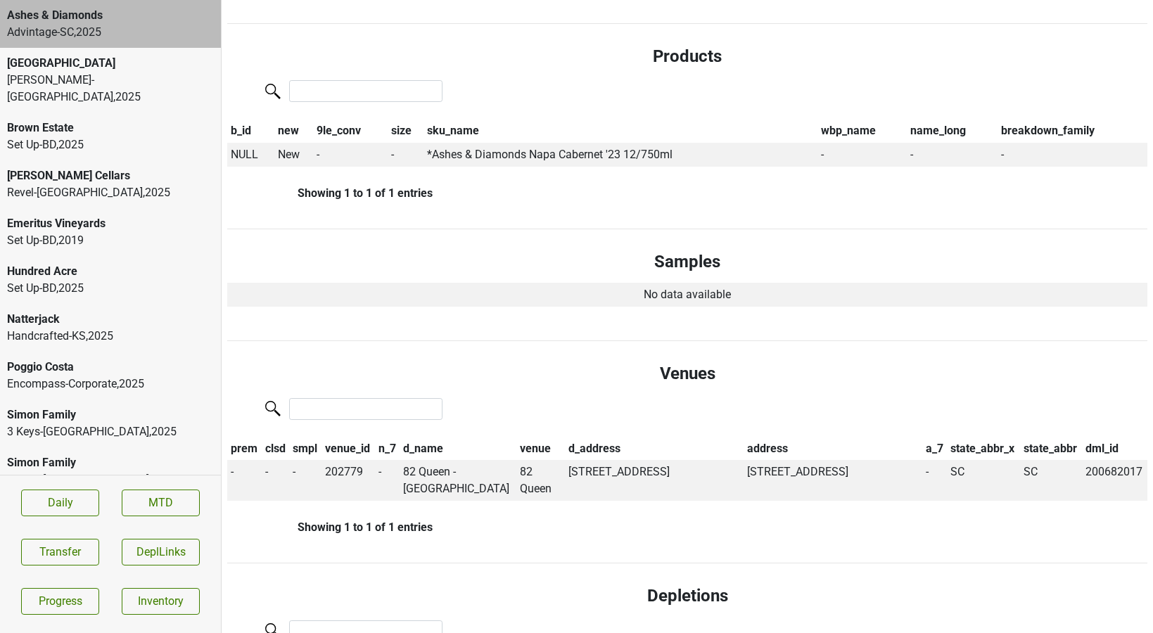
scroll to position [630, 0]
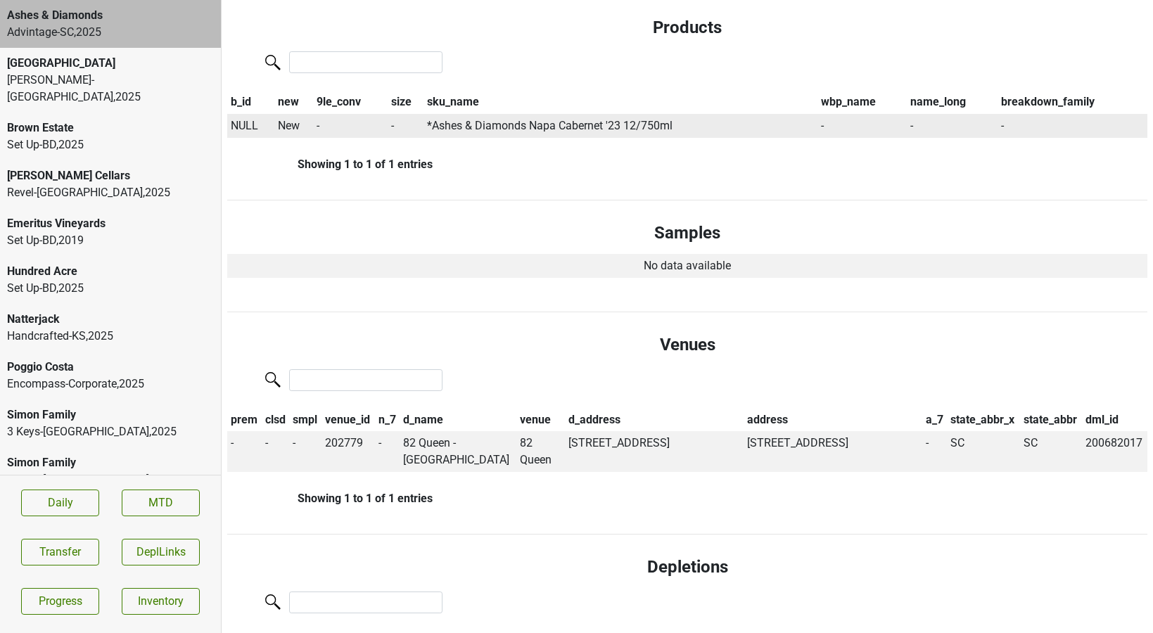
click at [243, 122] on span "NULL" at bounding box center [244, 125] width 27 height 13
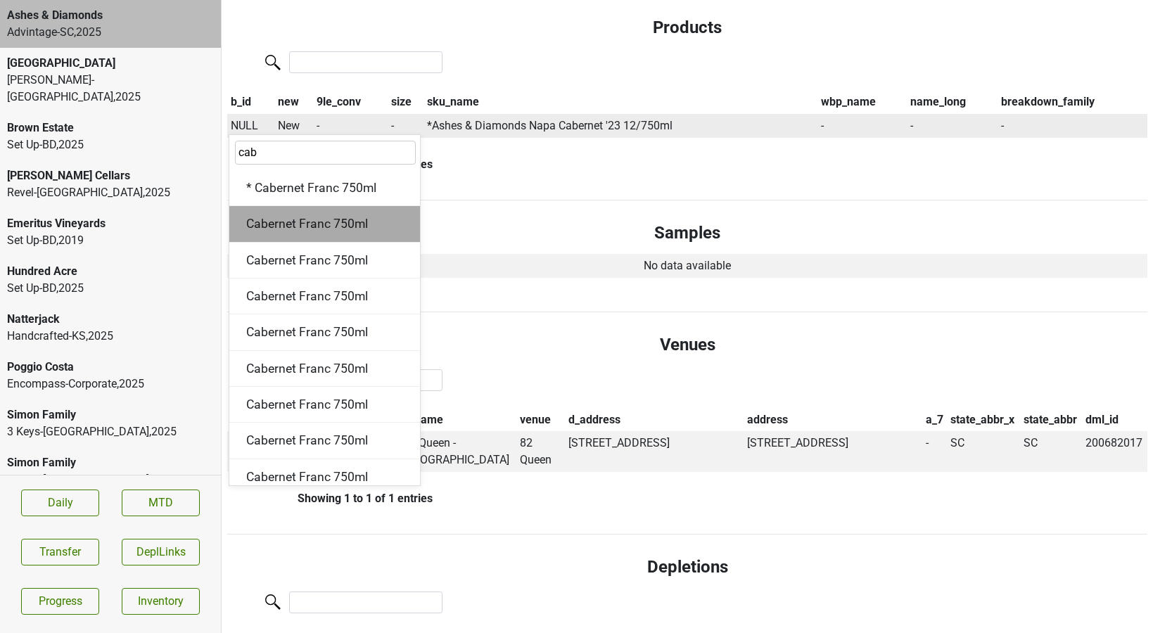
scroll to position [191, 0]
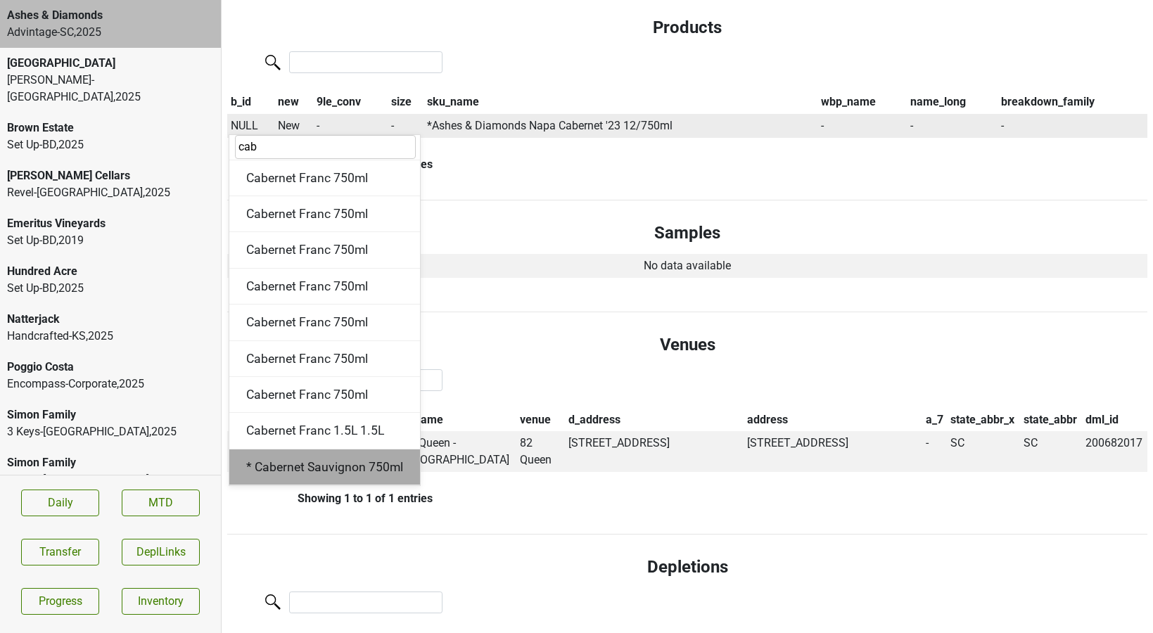
type input "cab"
click at [340, 456] on div "* Cabernet Sauvignon 750ml" at bounding box center [324, 467] width 191 height 36
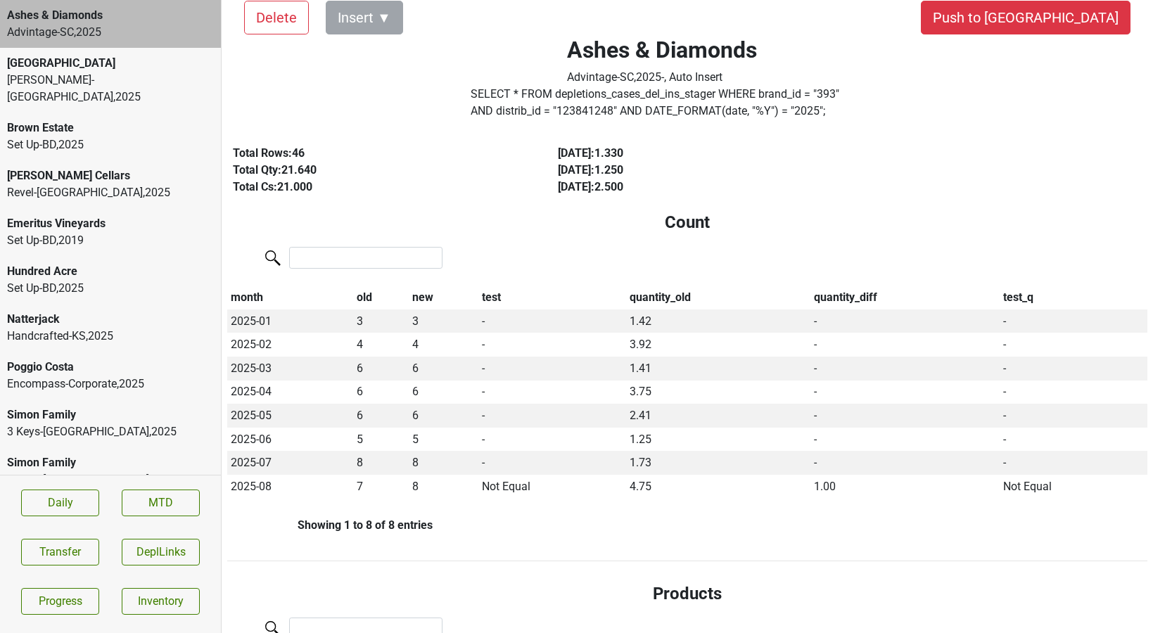
scroll to position [0, 0]
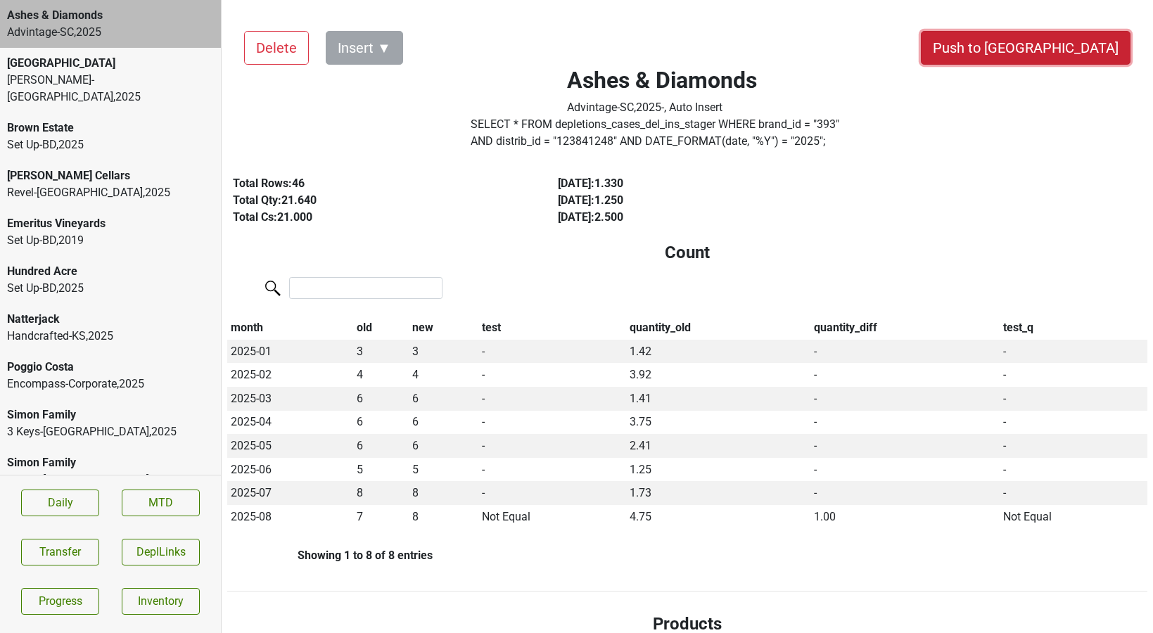
click at [1058, 47] on button "Push to [GEOGRAPHIC_DATA]" at bounding box center [1026, 48] width 210 height 34
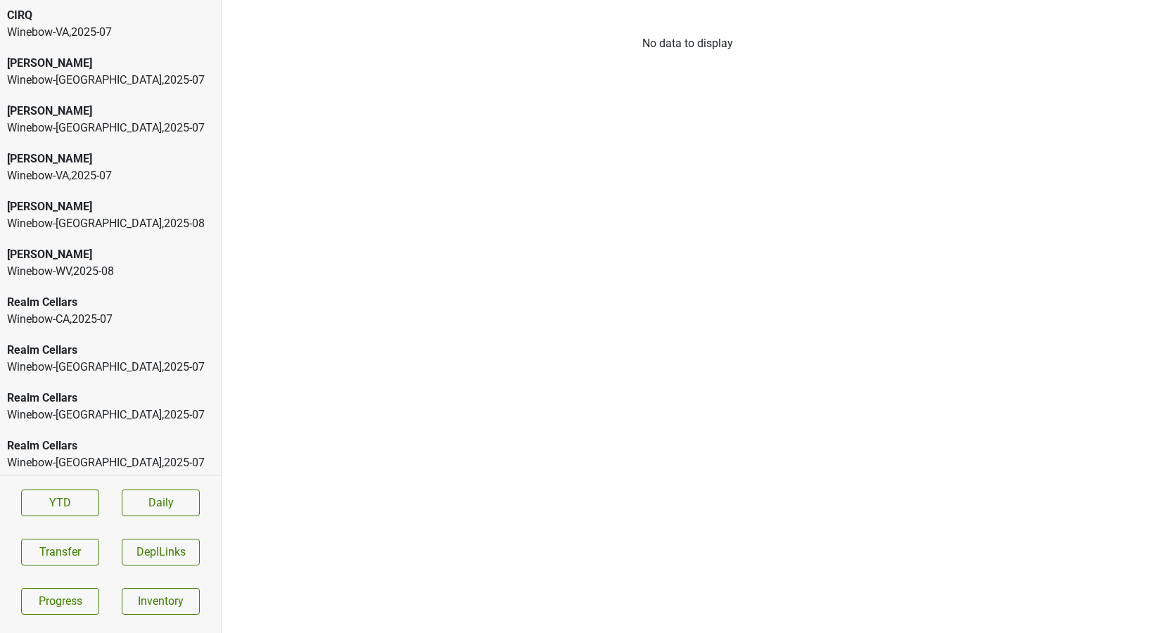
click at [73, 224] on div "Winebow-WA , 2025 - 08" at bounding box center [110, 223] width 207 height 17
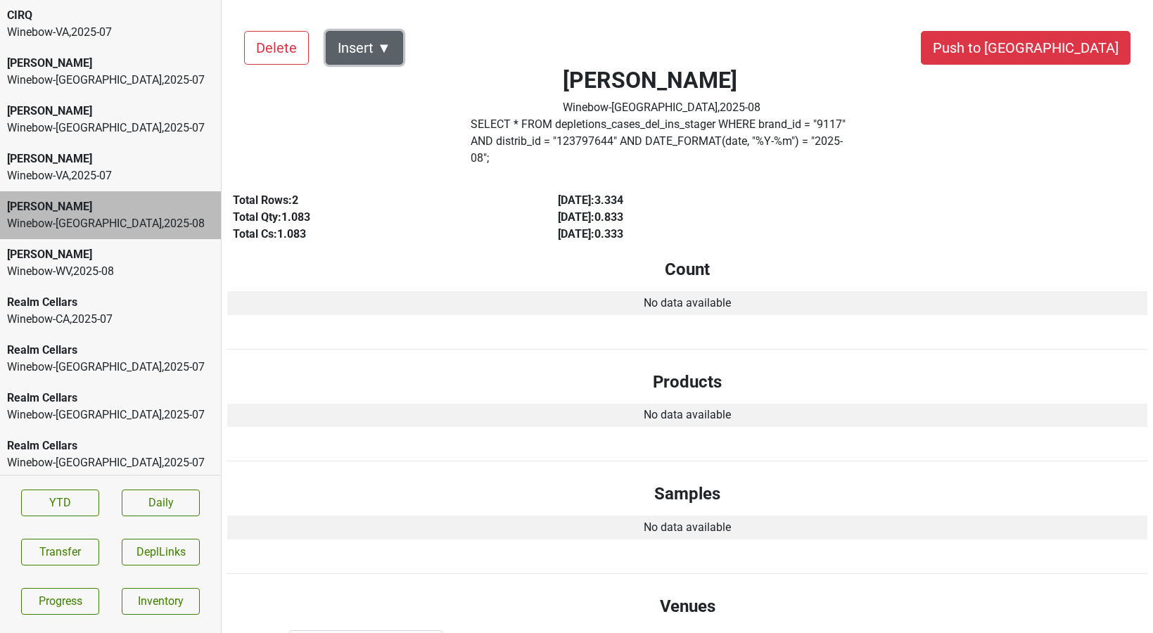
click at [376, 41] on button "Insert ▼" at bounding box center [364, 48] width 77 height 34
click at [377, 72] on div "Auto Insert" at bounding box center [388, 87] width 125 height 36
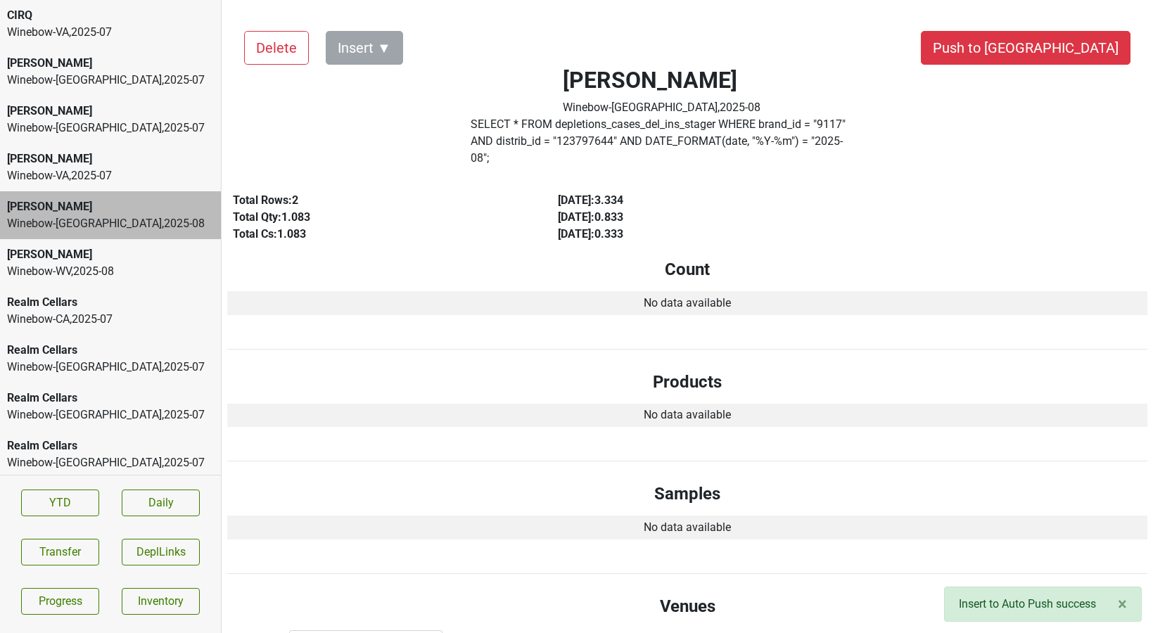
click at [141, 257] on div "Peter Michael" at bounding box center [110, 254] width 207 height 17
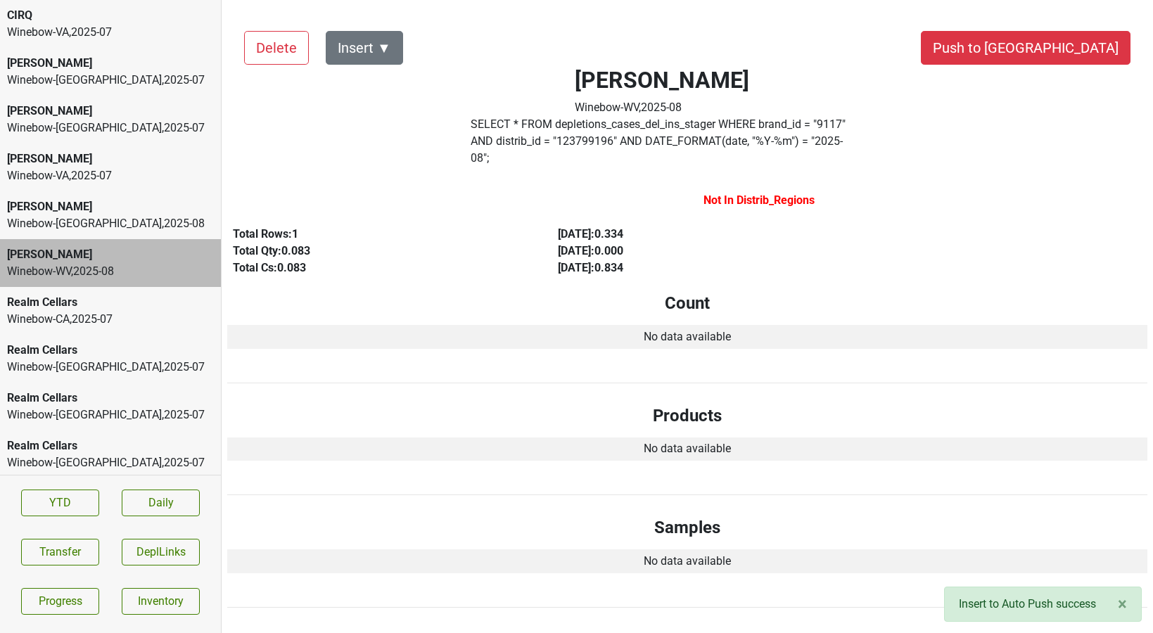
click at [378, 30] on div "Delete Insert ▼ Push to DC Peter Michael Winebow-WV , 2025 - 08 SELECT * FROM d…" at bounding box center [687, 503] width 920 height 978
click at [379, 40] on button "Insert ▼" at bounding box center [364, 48] width 77 height 34
click at [379, 81] on div "Auto Insert" at bounding box center [388, 87] width 125 height 36
click at [378, 84] on div "Delete Insert ▼ Push to DC Peter Michael Winebow-WV , 2025 - 08 SELECT * FROM d…" at bounding box center [687, 503] width 920 height 978
